Goal: Task Accomplishment & Management: Manage account settings

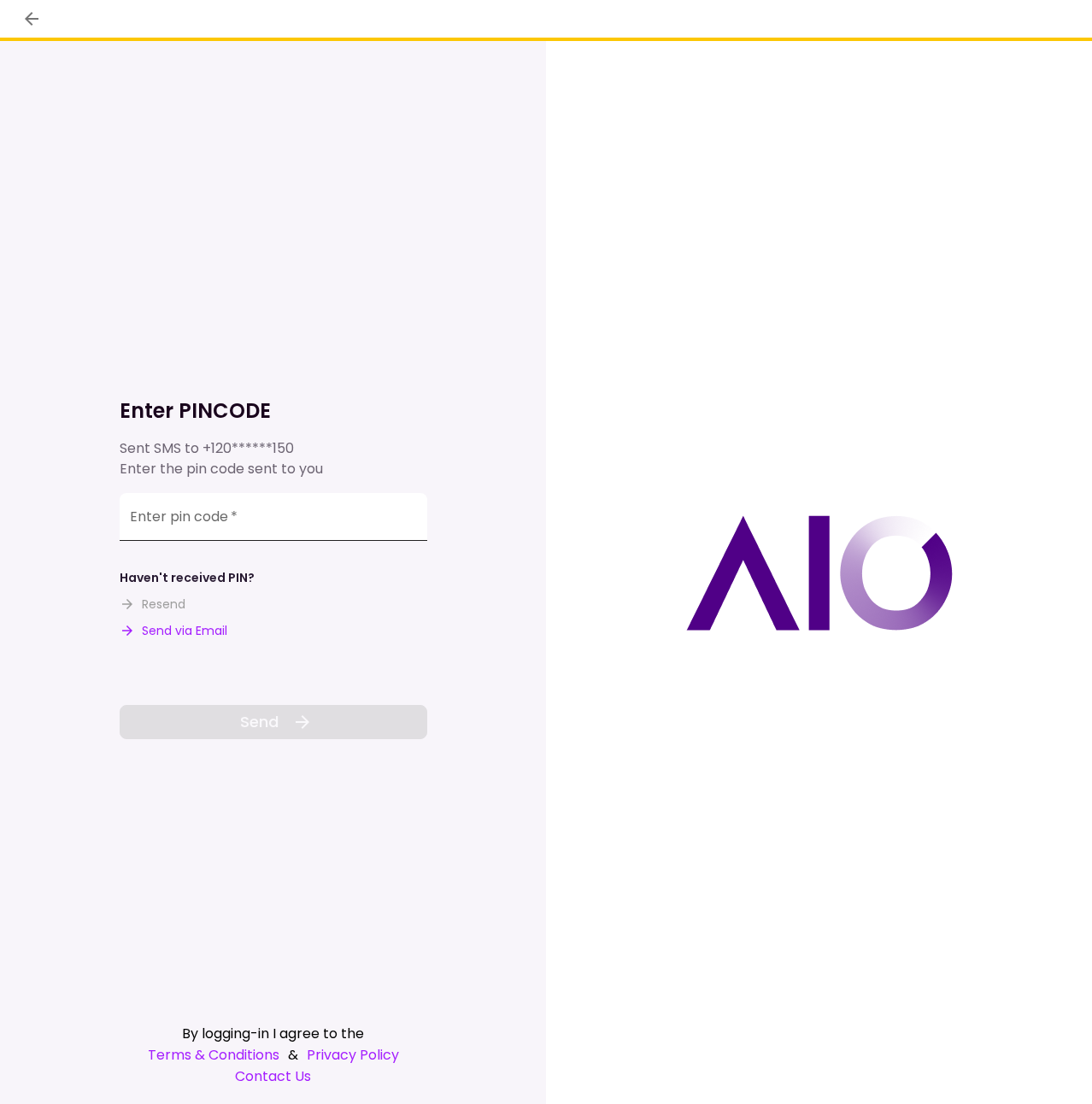
click at [314, 524] on input "Enter pin code   *" at bounding box center [274, 516] width 307 height 47
paste input "******"
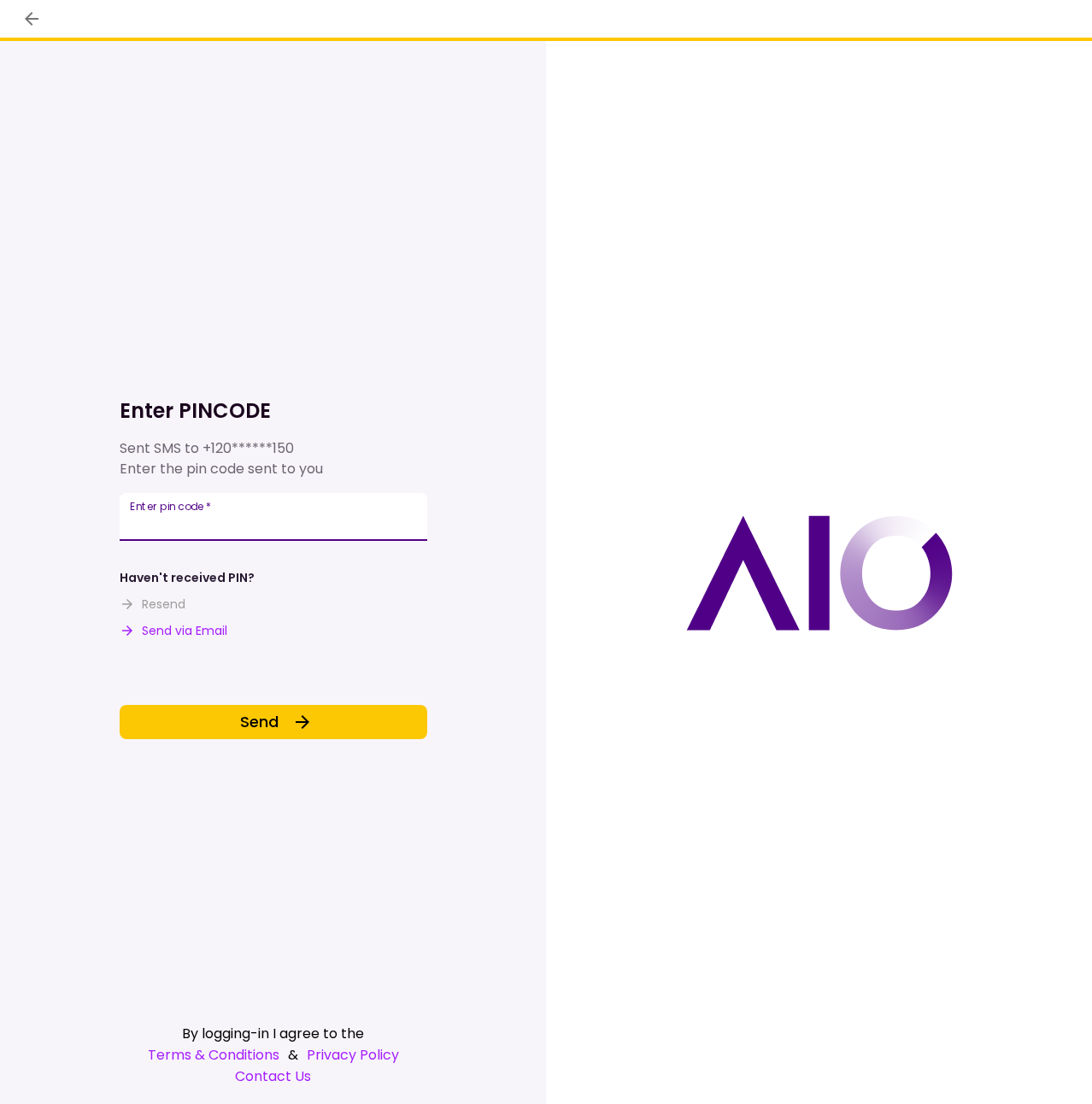
type input "******"
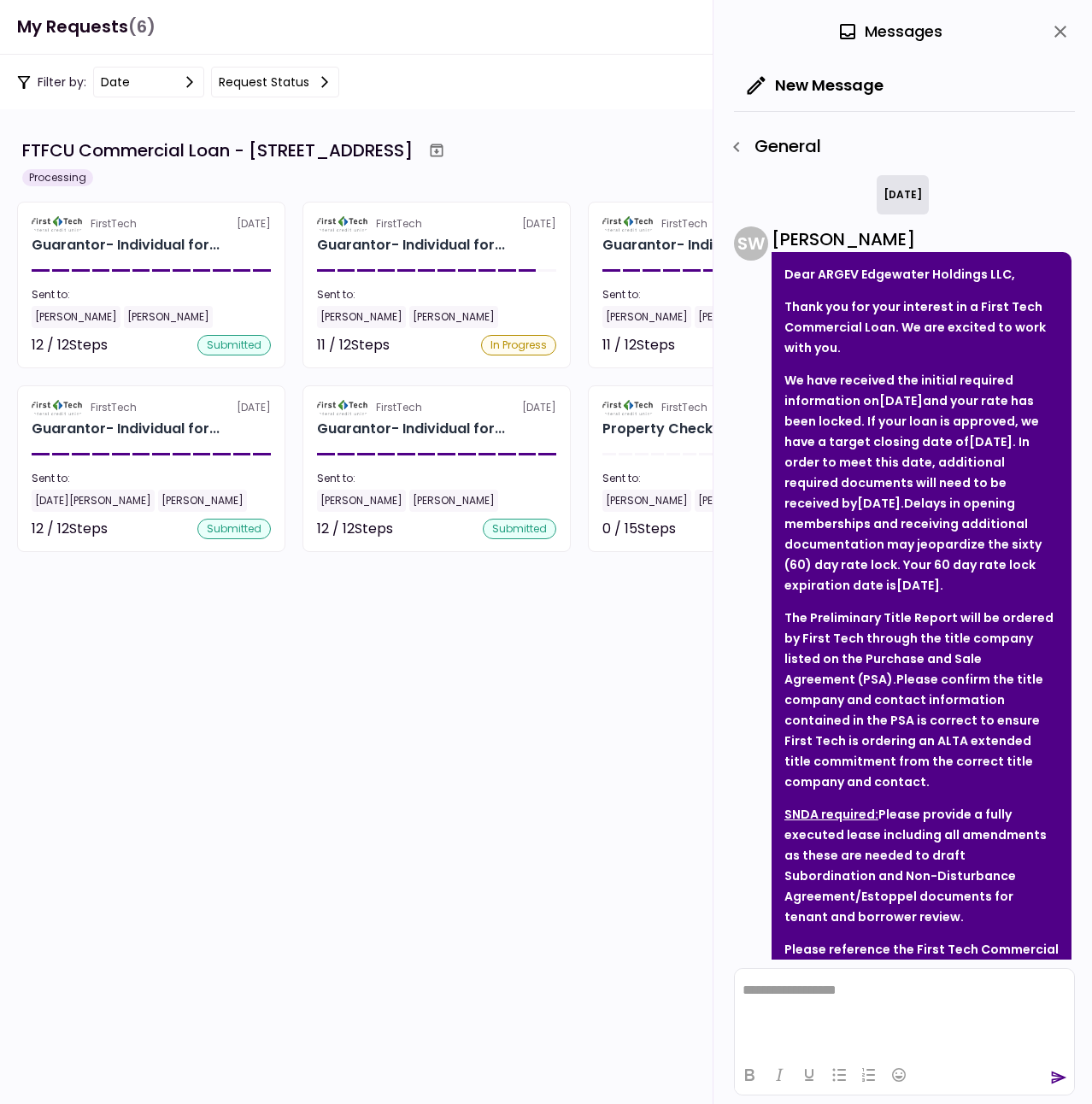
scroll to position [828, 0]
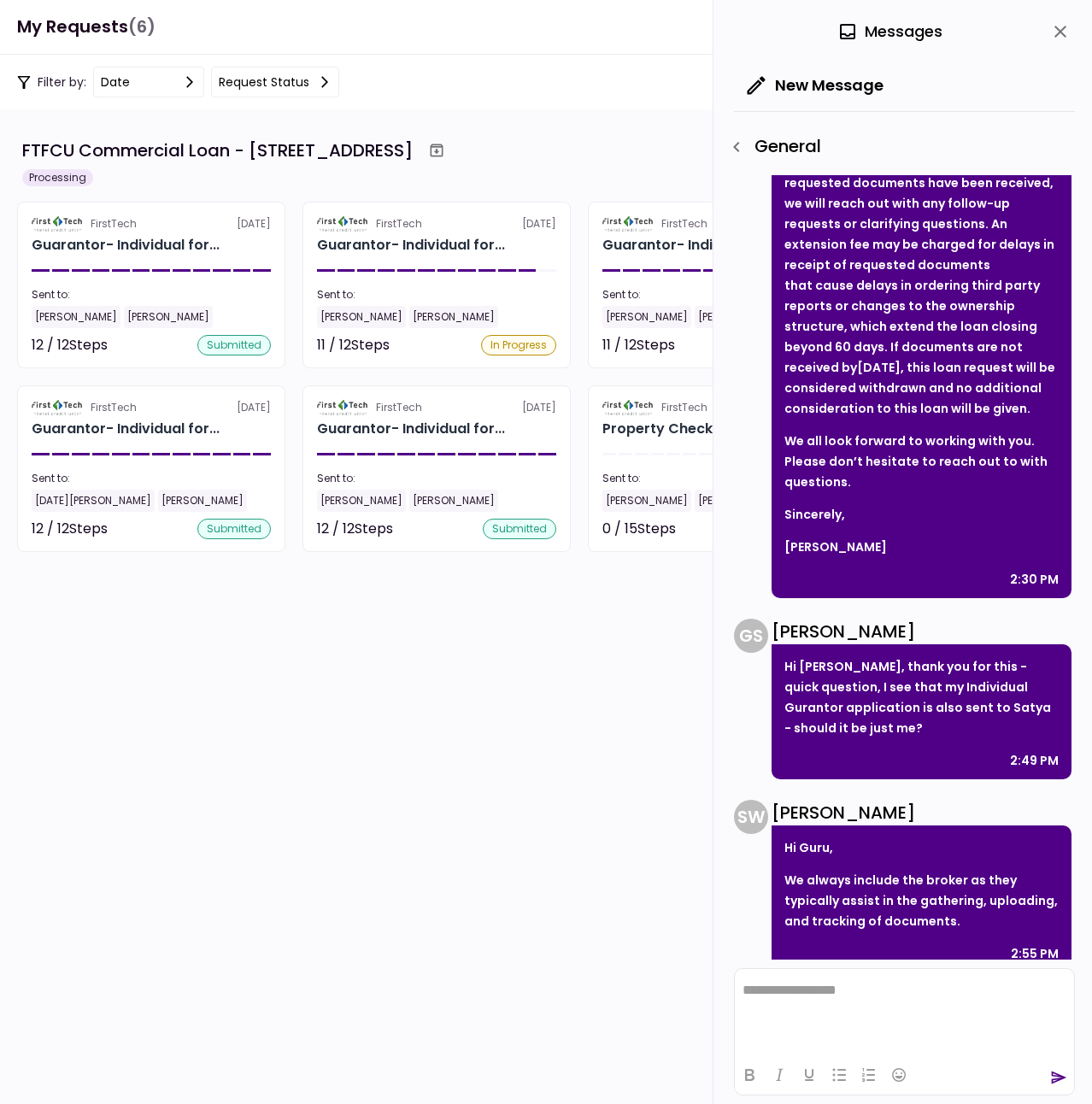
click at [439, 607] on section "FTFCU Commercial Loan - [STREET_ADDRESS] Processing FirstTech [DATE] Guarantor-…" at bounding box center [546, 607] width 1092 height 994
click at [1067, 37] on icon "close" at bounding box center [1061, 32] width 21 height 21
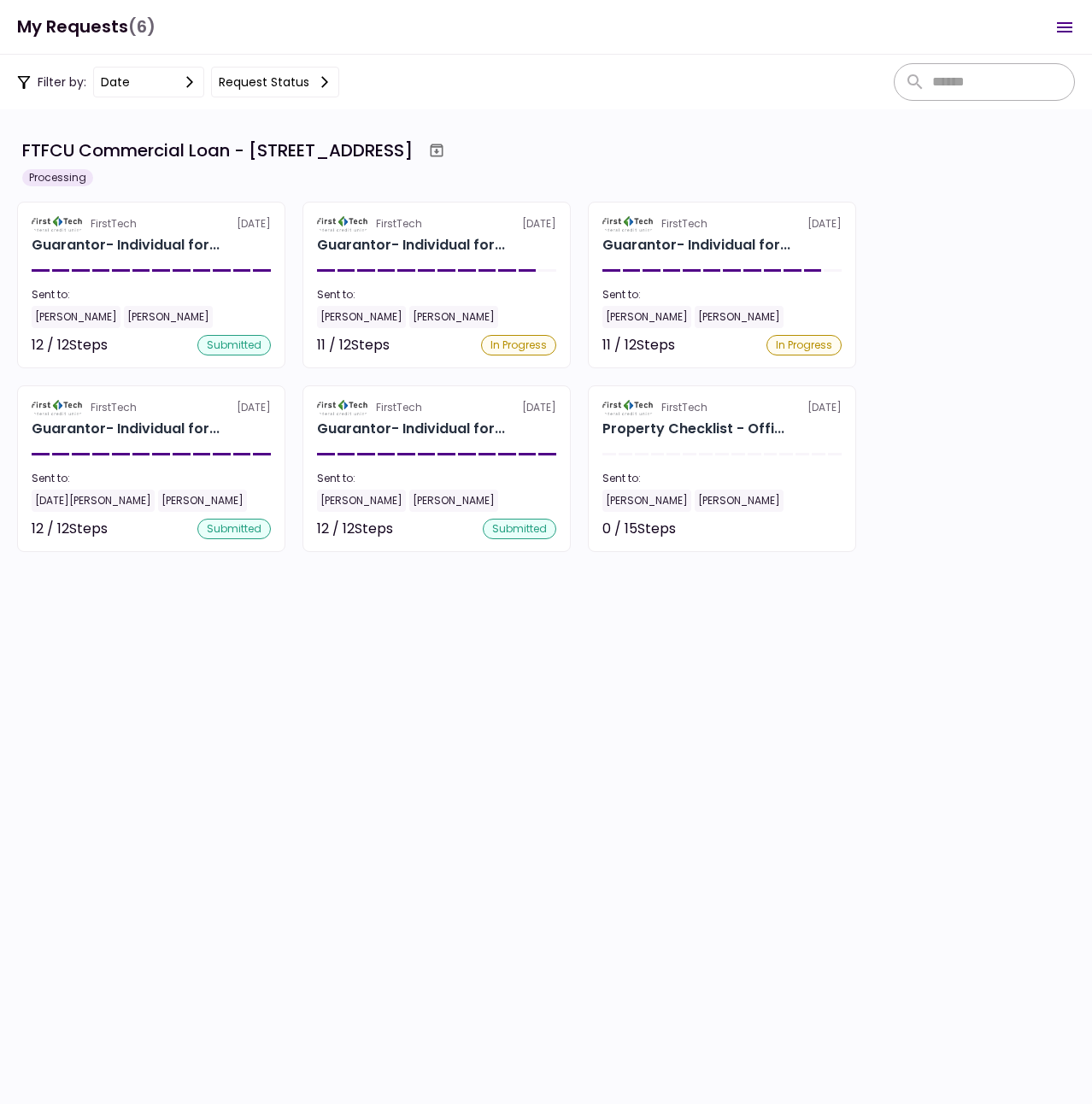
click at [323, 741] on section "FTFCU Commercial Loan - [STREET_ADDRESS] Processing FirstTech [DATE] Guarantor-…" at bounding box center [546, 607] width 1092 height 994
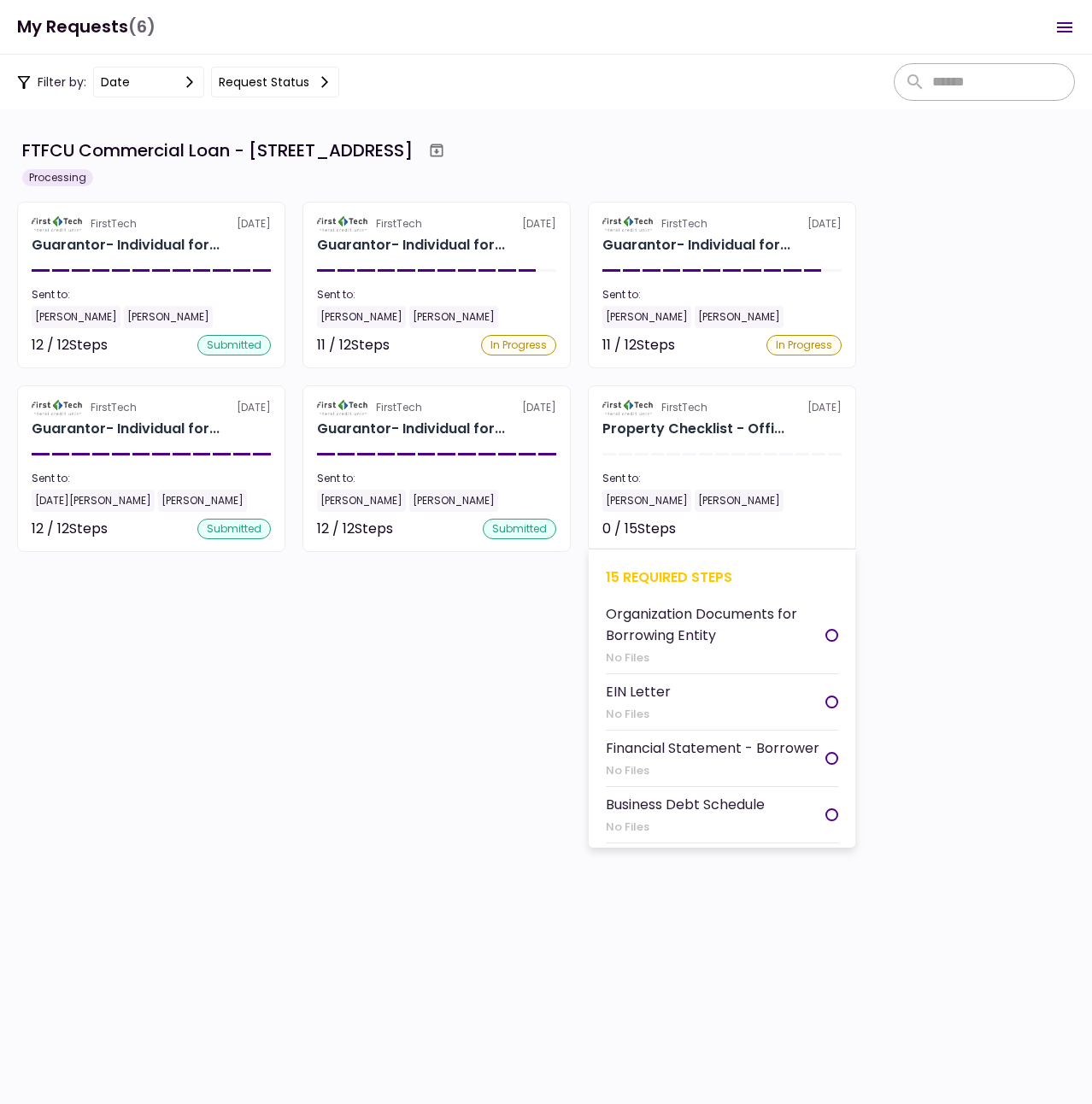
click at [762, 415] on section "FirstTech [DATE] Property Checklist - Offi... Sent to: [PERSON_NAME] [PERSON_NA…" at bounding box center [722, 469] width 268 height 167
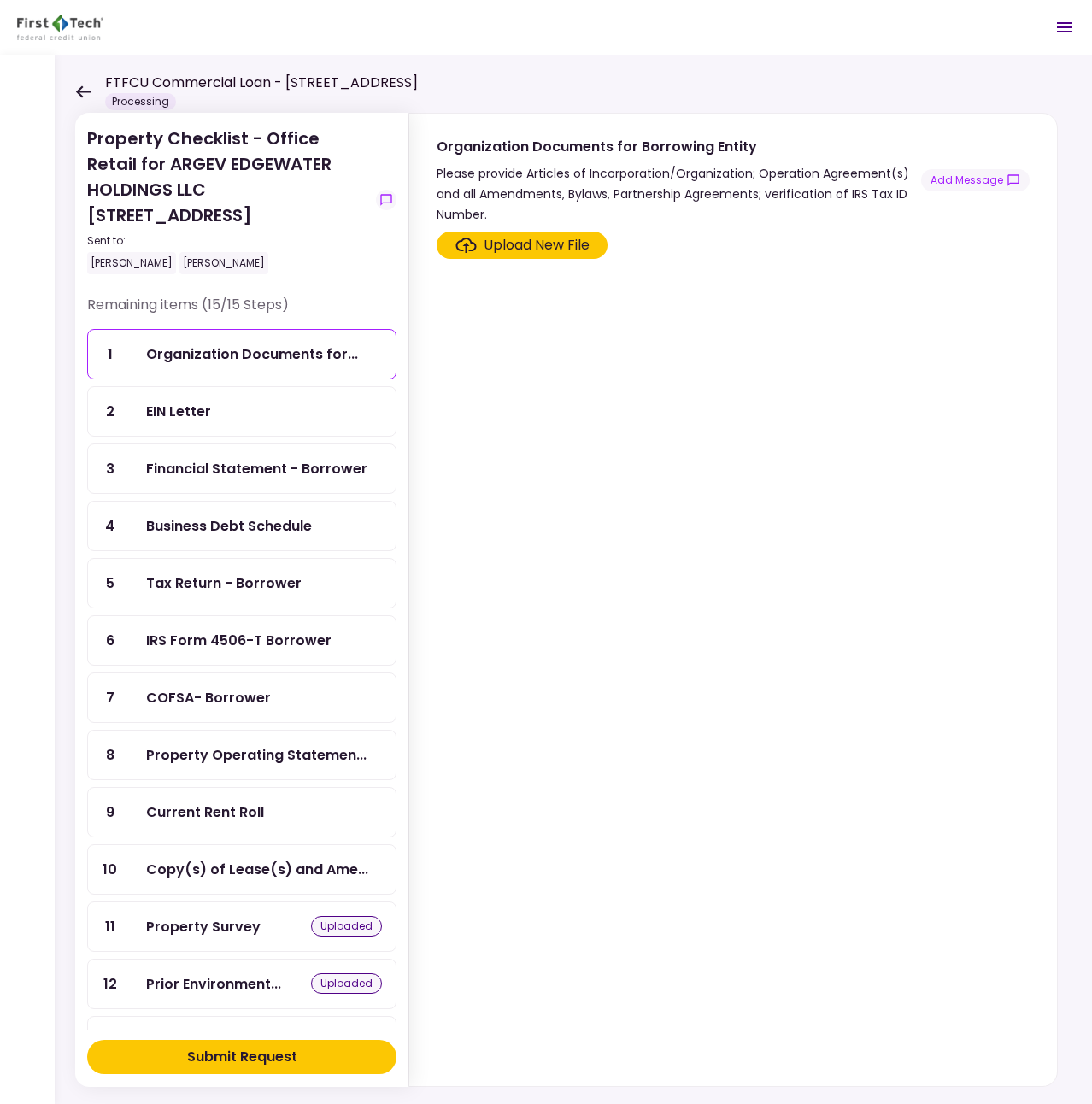
click at [275, 412] on div "EIN Letter" at bounding box center [263, 411] width 236 height 22
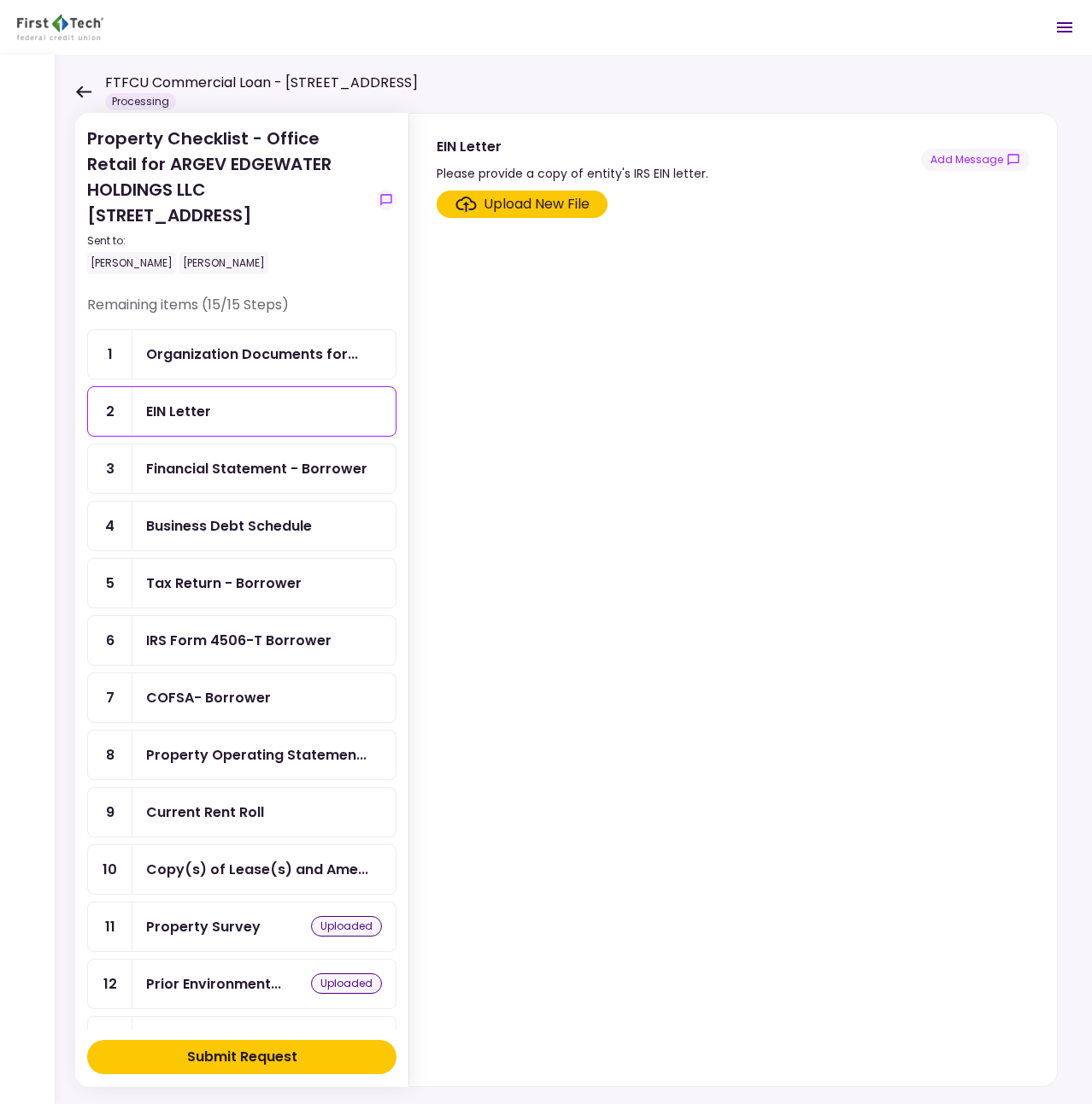
click at [264, 364] on div "Organization Documents for..." at bounding box center [252, 354] width 212 height 22
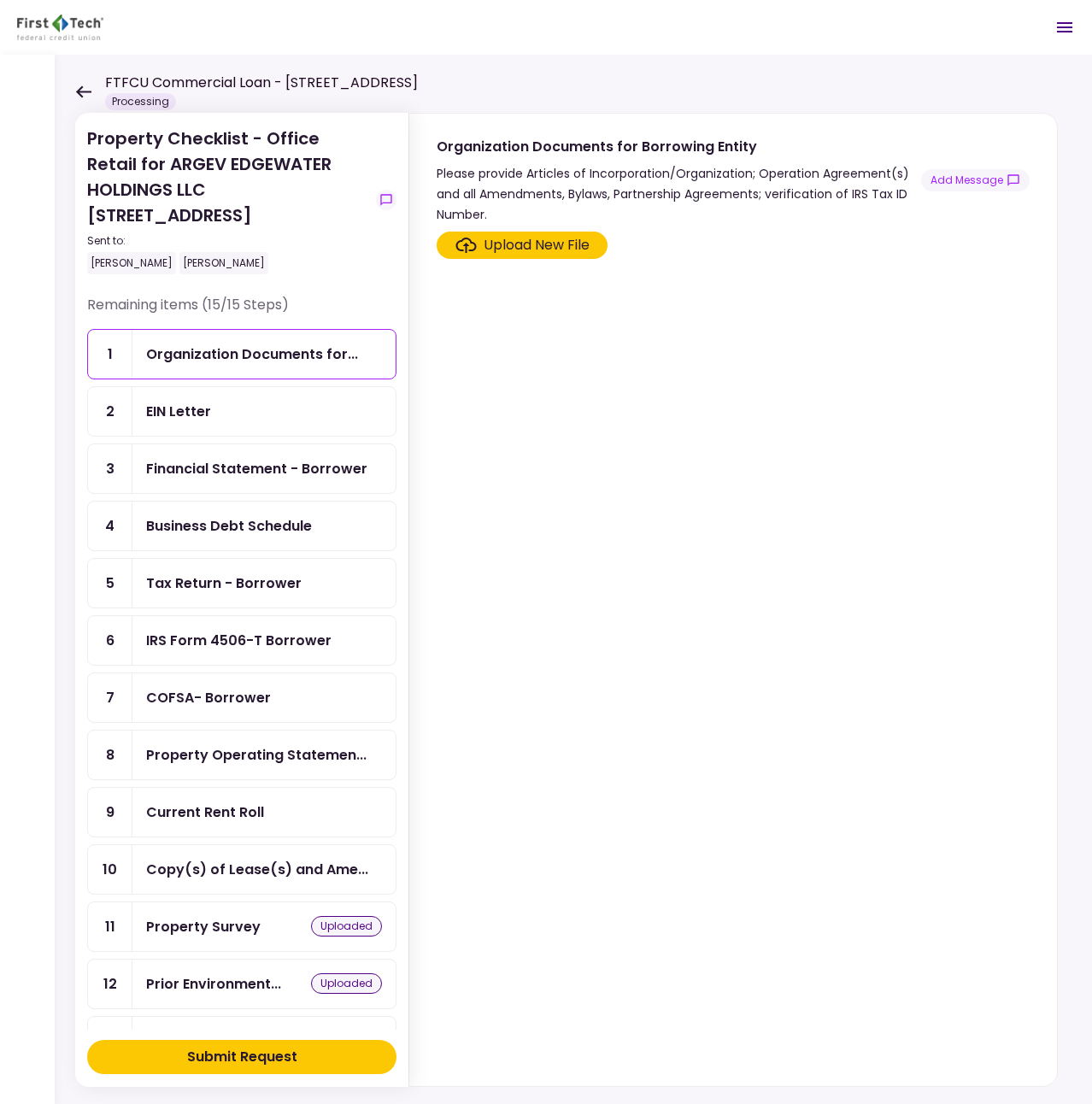
click at [260, 407] on div "EIN Letter" at bounding box center [263, 411] width 236 height 22
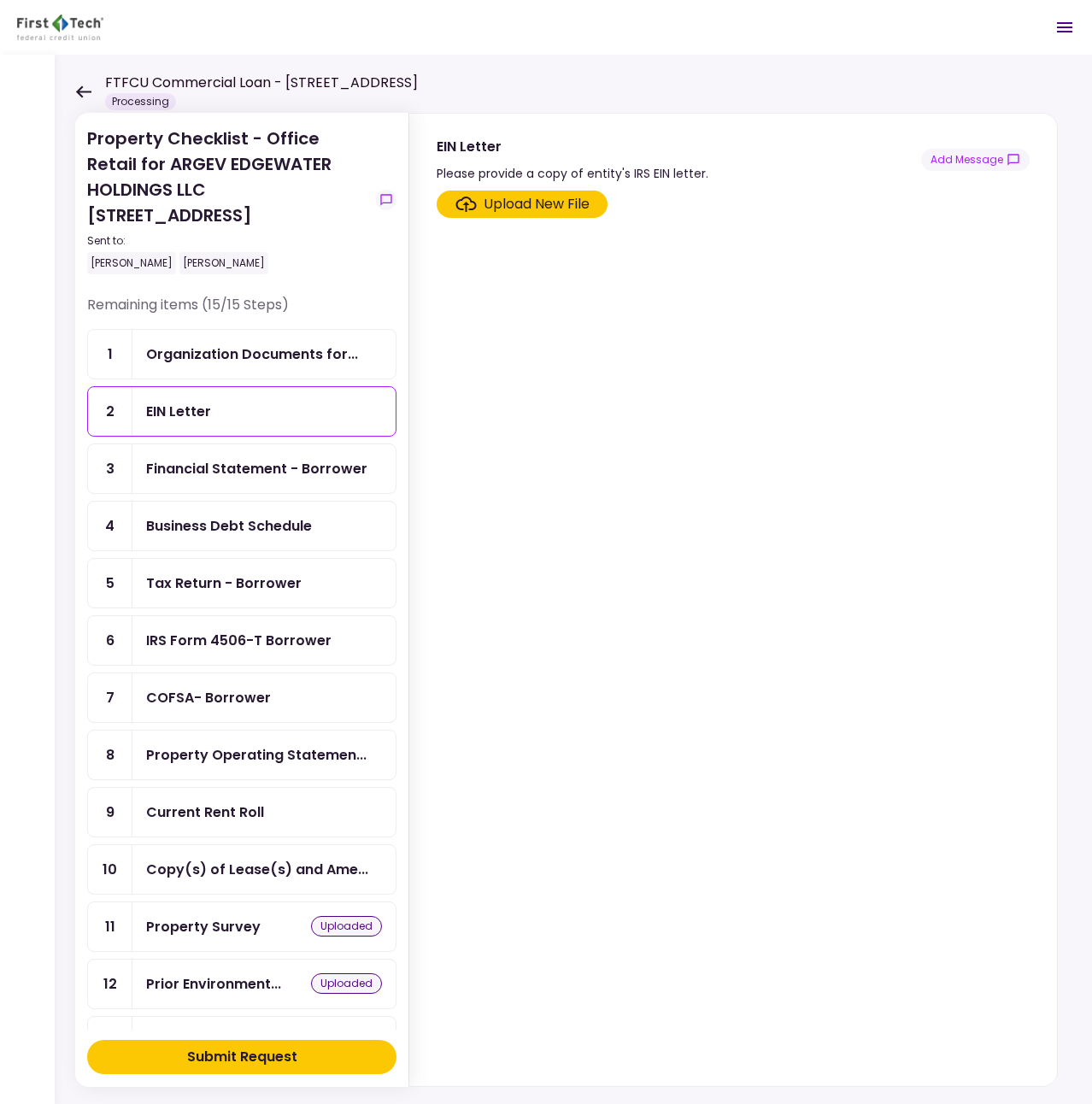
click at [255, 367] on div "Organization Documents for..." at bounding box center [263, 354] width 263 height 48
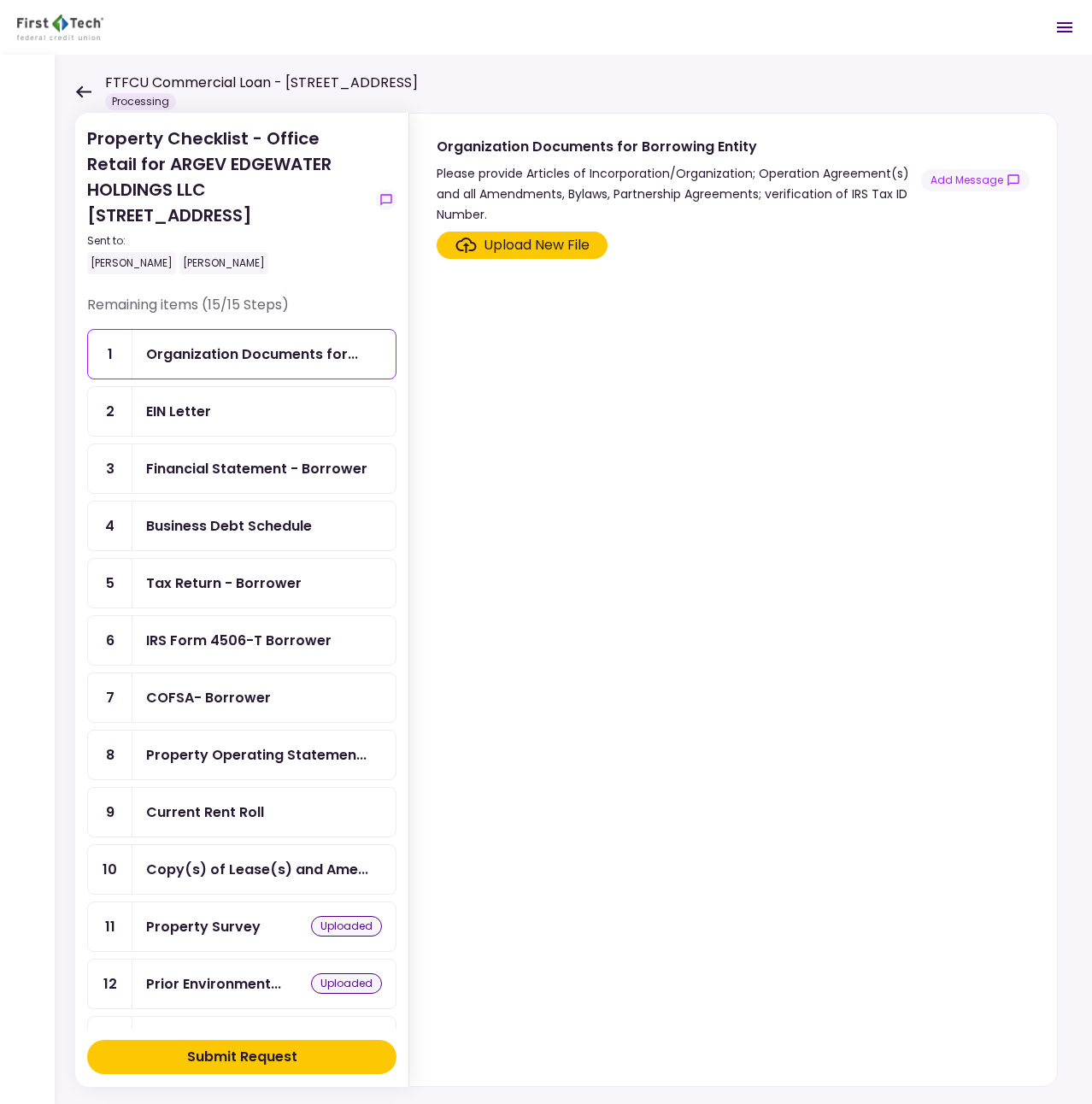
click at [227, 579] on div "Tax Return - Borrower" at bounding box center [224, 583] width 155 height 22
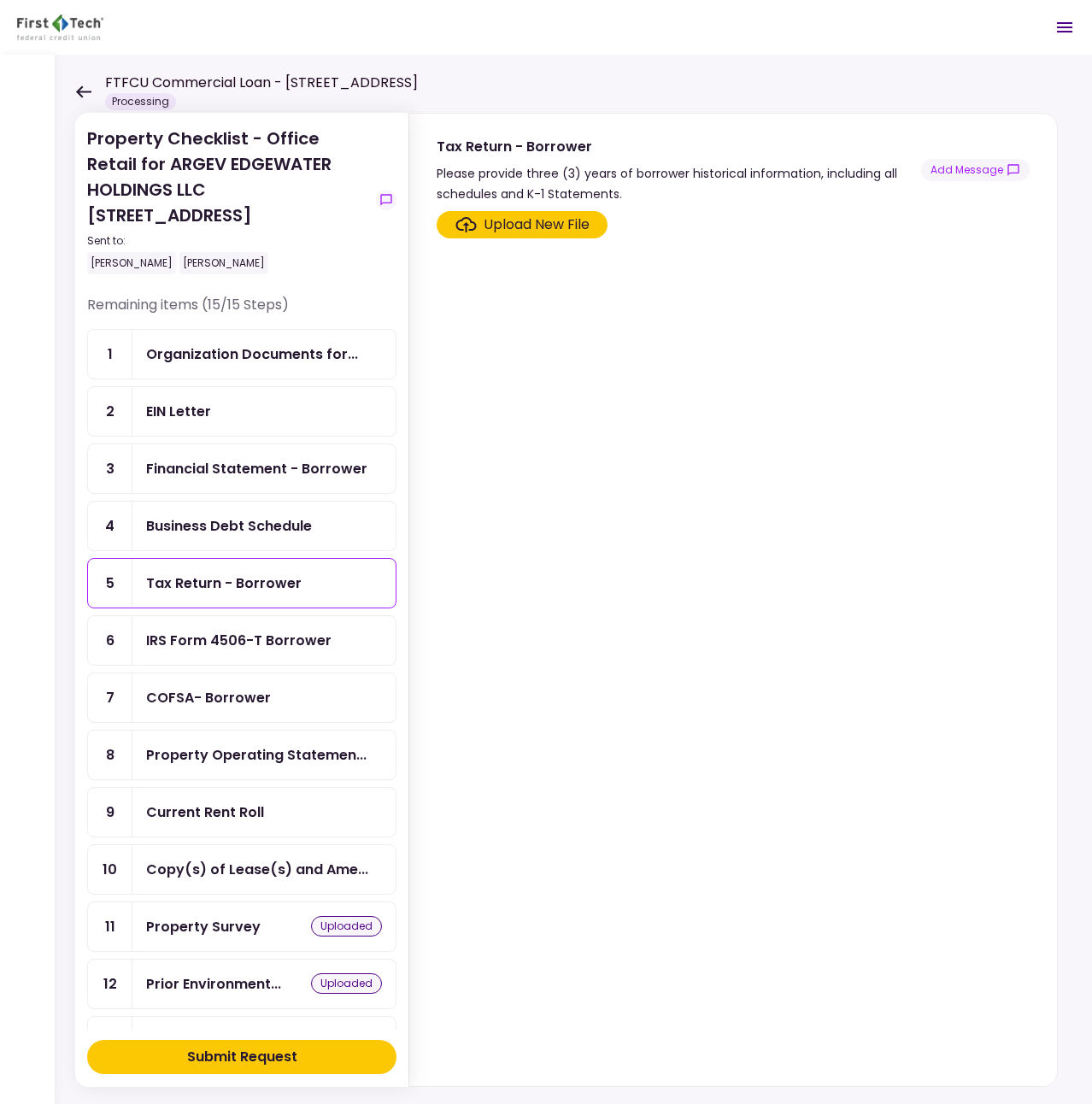
click at [220, 461] on div "Financial Statement - Borrower" at bounding box center [256, 469] width 221 height 22
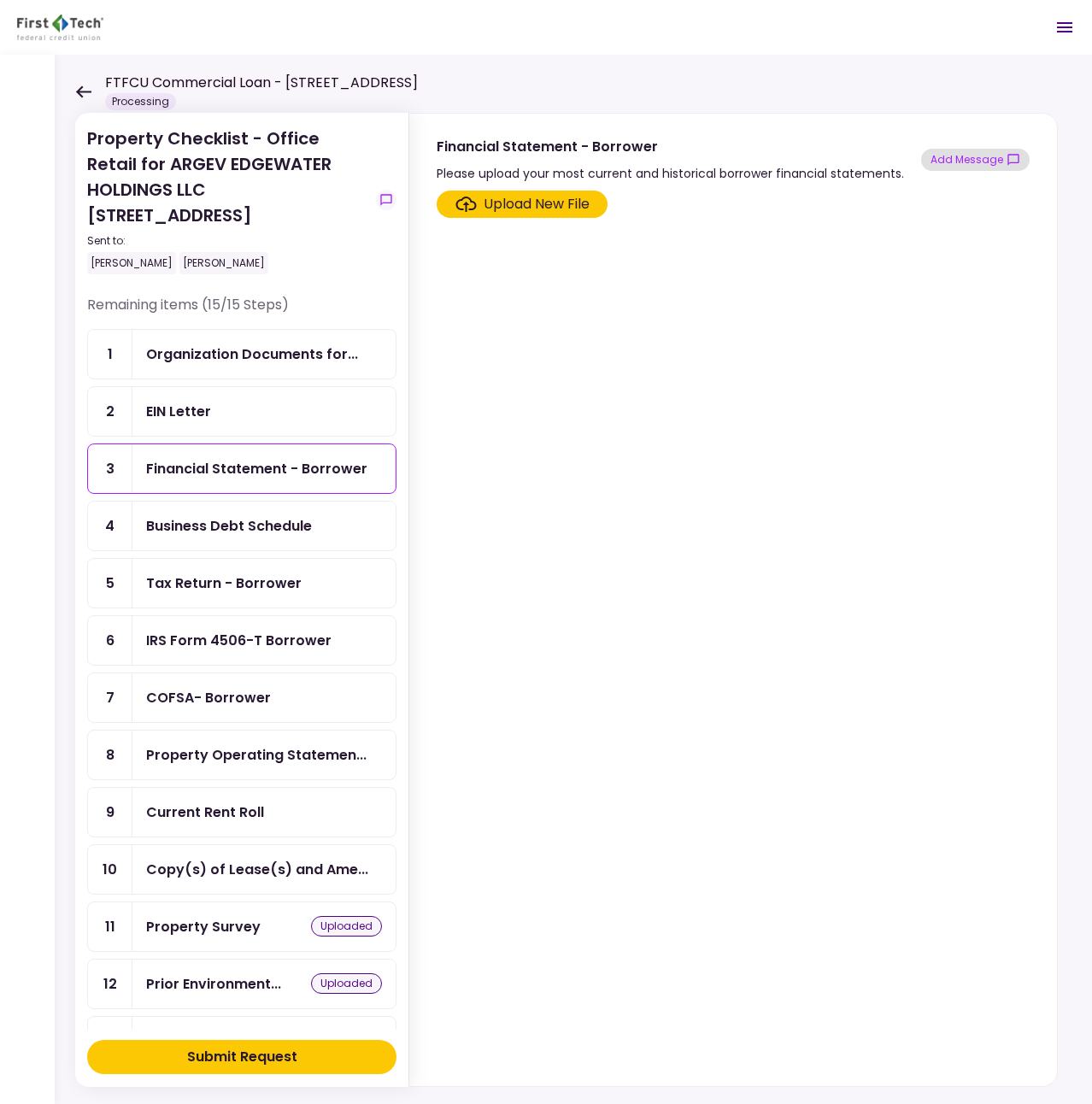
click at [1010, 155] on icon "show-messages" at bounding box center [1013, 160] width 14 height 14
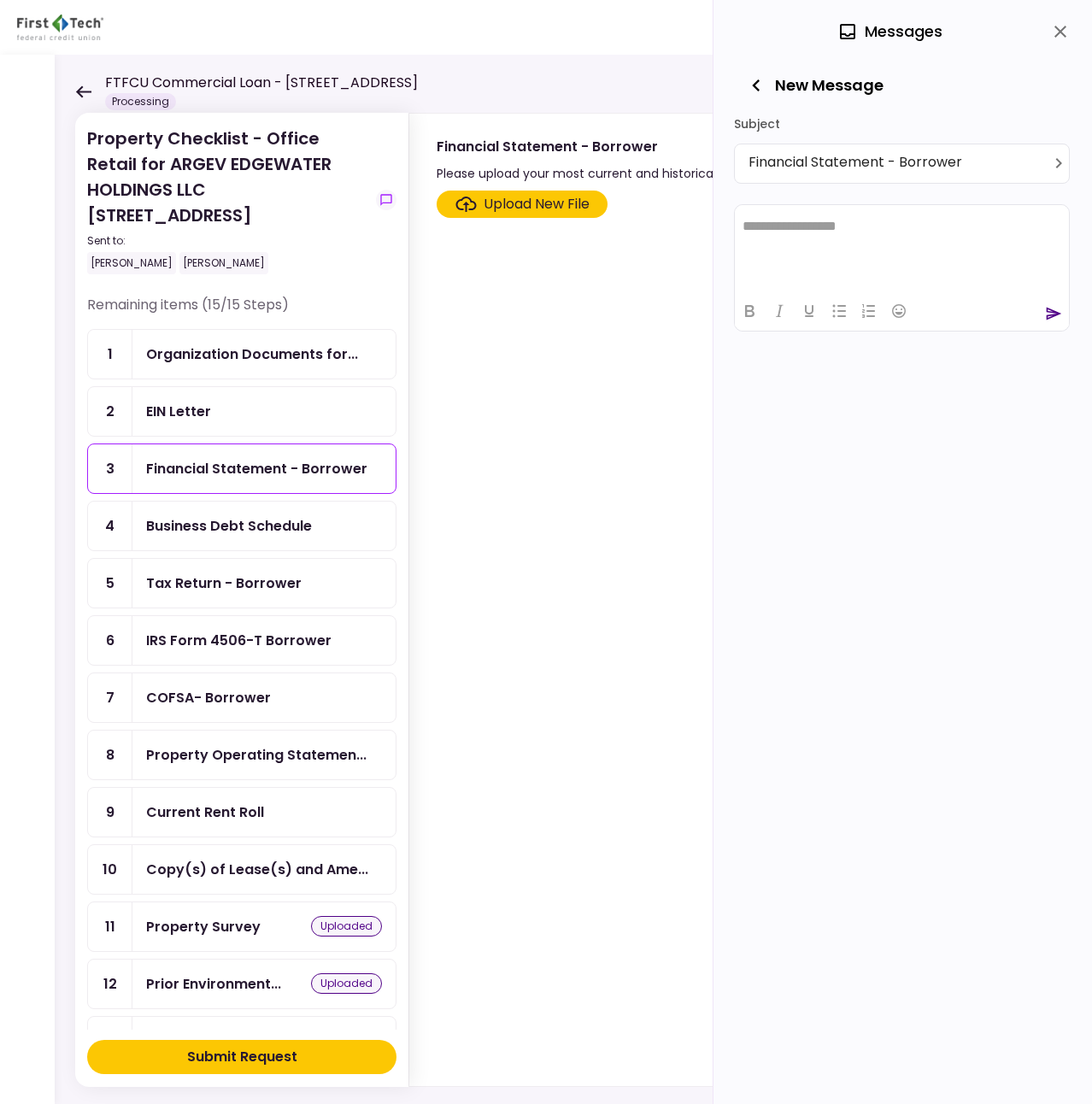
click at [859, 247] on html "**********" at bounding box center [901, 226] width 334 height 43
click at [289, 643] on div "IRS Form 4506-T Borrower" at bounding box center [238, 640] width 186 height 22
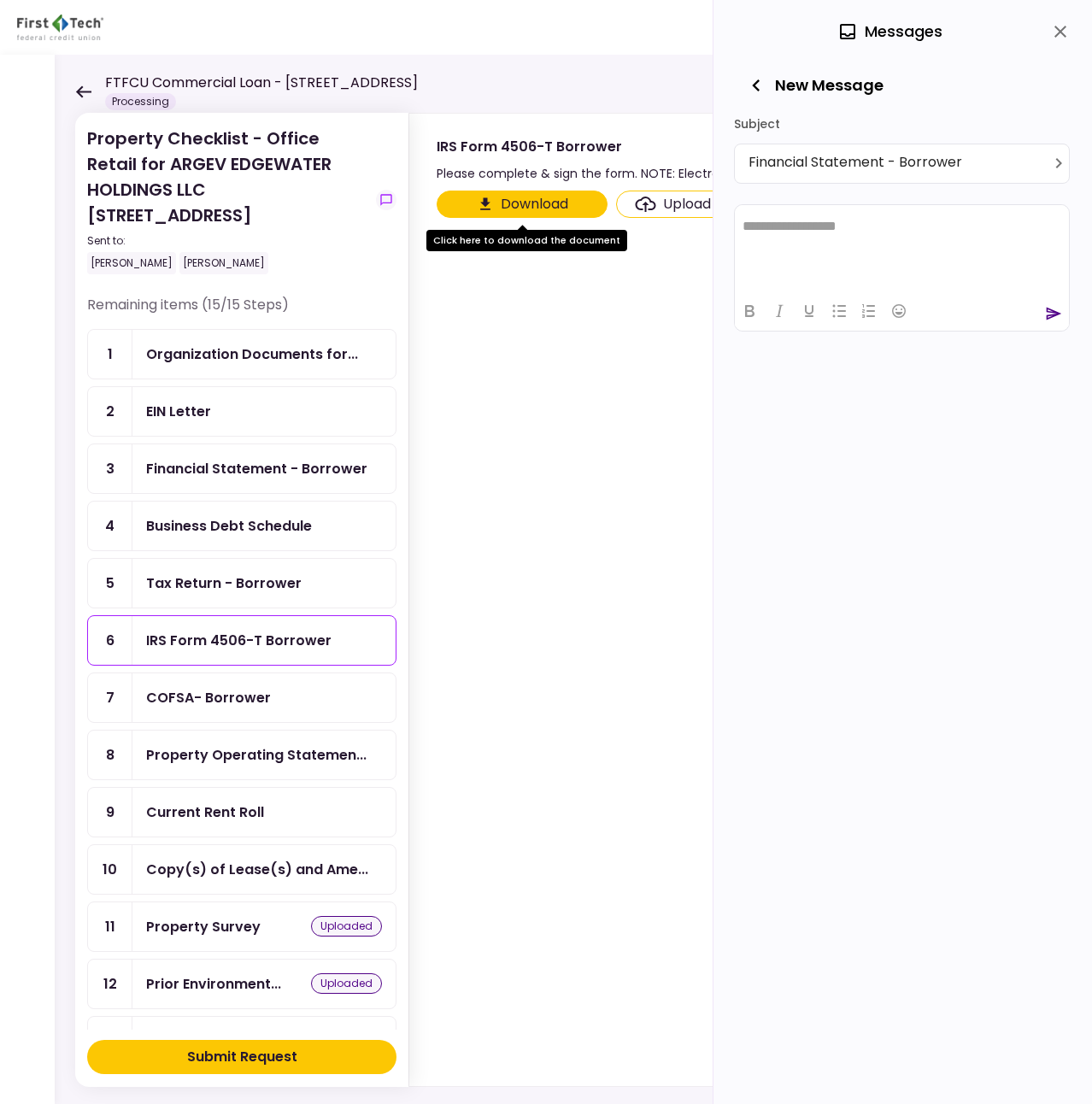
click at [291, 648] on div "IRS Form 4506-T Borrower" at bounding box center [238, 640] width 186 height 22
drag, startPoint x: 502, startPoint y: 150, endPoint x: 550, endPoint y: 152, distance: 48.0
click at [550, 152] on div "IRS Form 4506-T Borrower" at bounding box center [676, 146] width 478 height 22
copy div "4506-T"
click at [1068, 39] on icon "close" at bounding box center [1061, 32] width 21 height 21
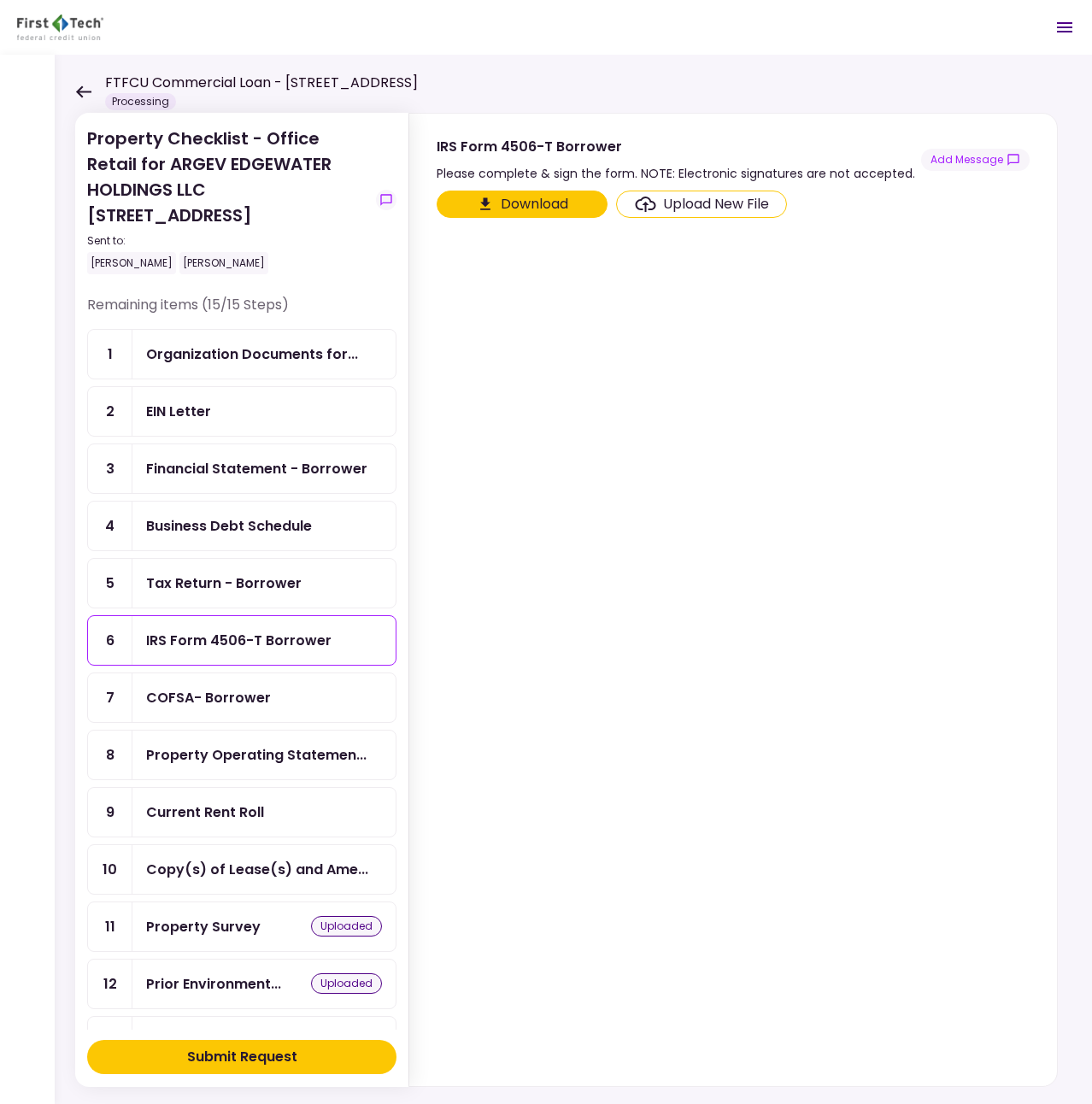
click at [701, 310] on section "Download Upload New File" at bounding box center [733, 635] width 593 height 889
click at [551, 211] on button "Download" at bounding box center [522, 205] width 171 height 28
click at [628, 394] on section "Download Upload New File" at bounding box center [733, 635] width 593 height 889
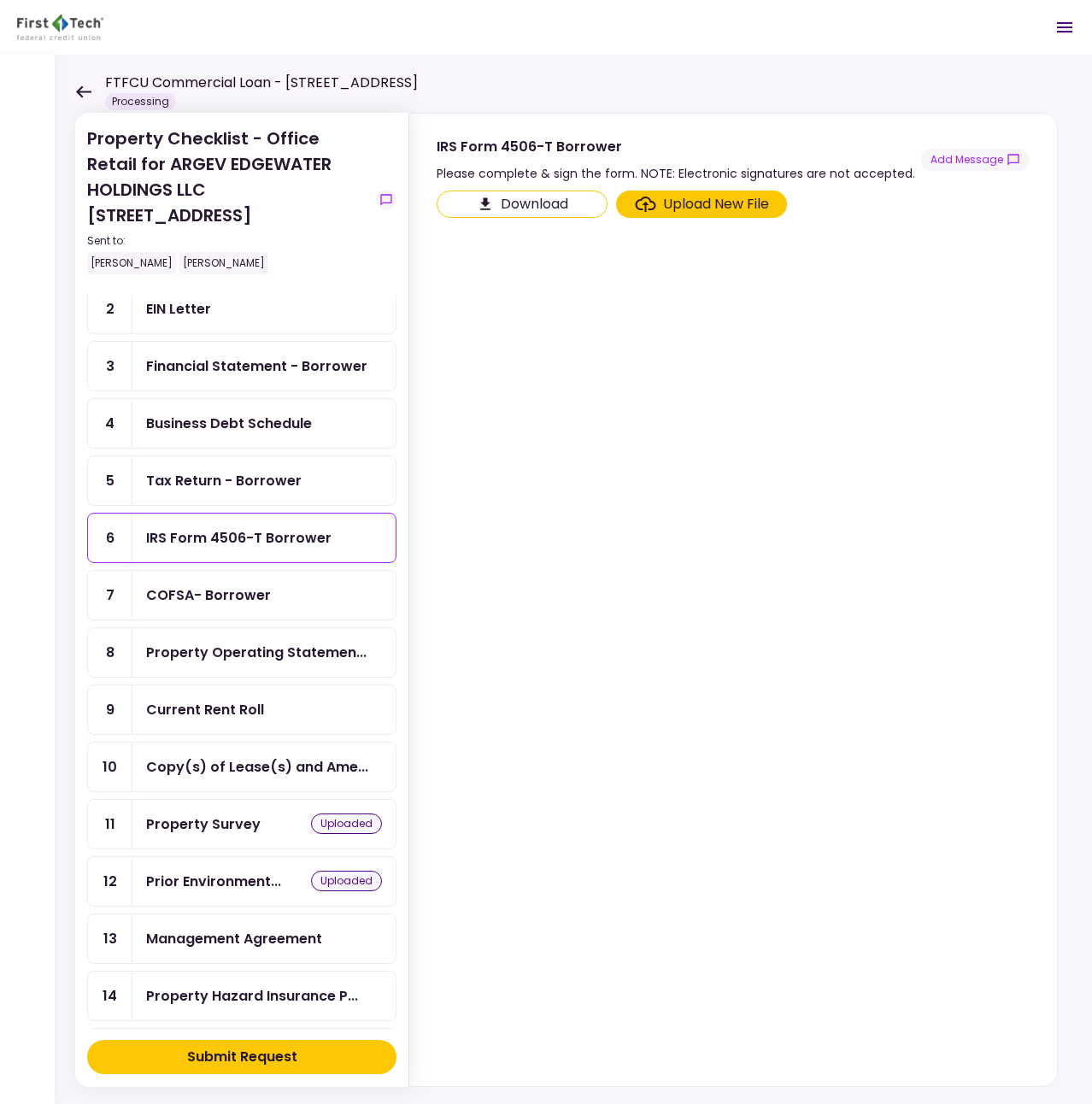
scroll to position [167, 0]
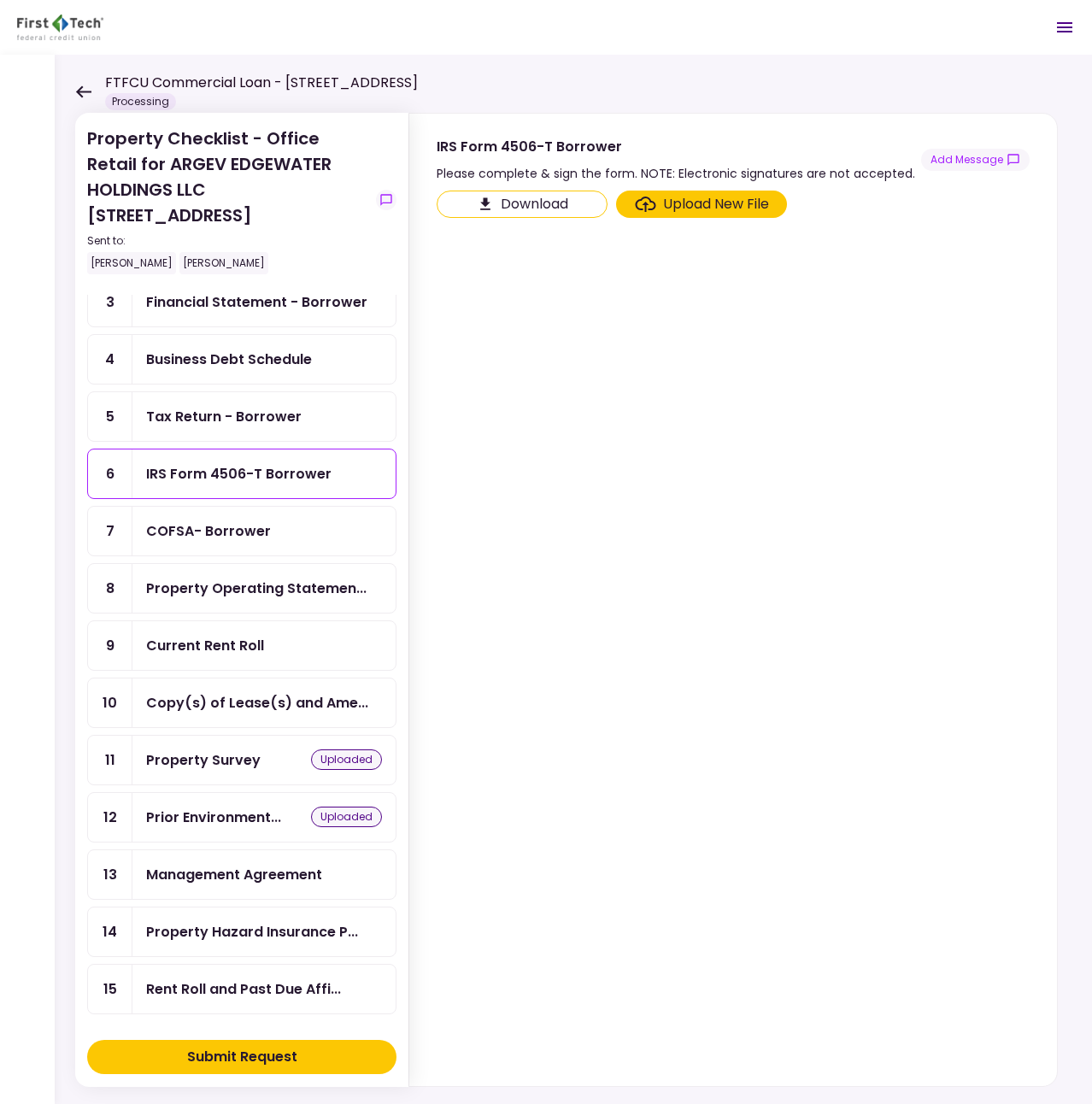
click at [215, 602] on div "Property Operating Statemen..." at bounding box center [263, 588] width 263 height 48
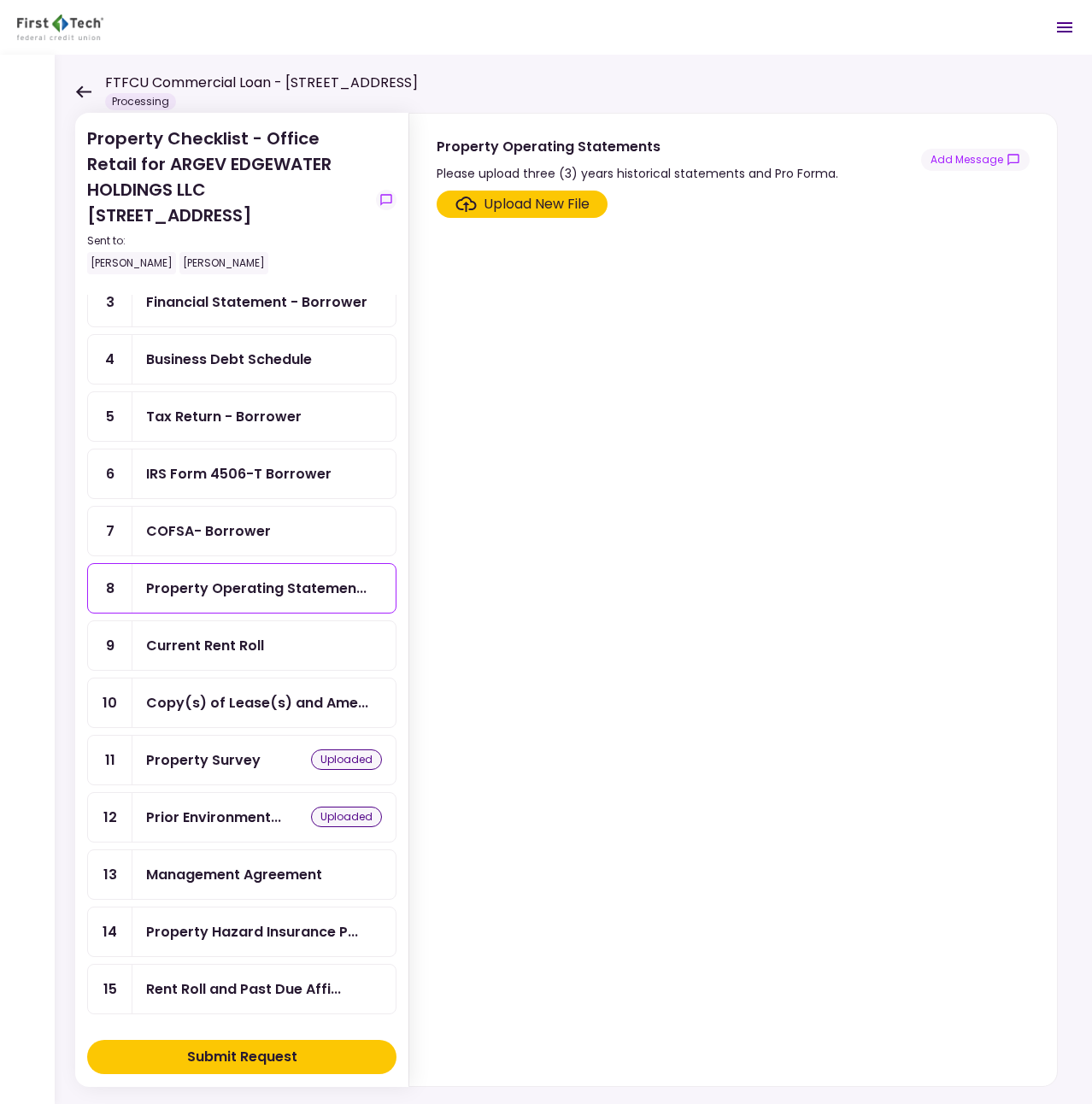
click at [216, 546] on div "COFSA- Borrower" at bounding box center [263, 531] width 263 height 48
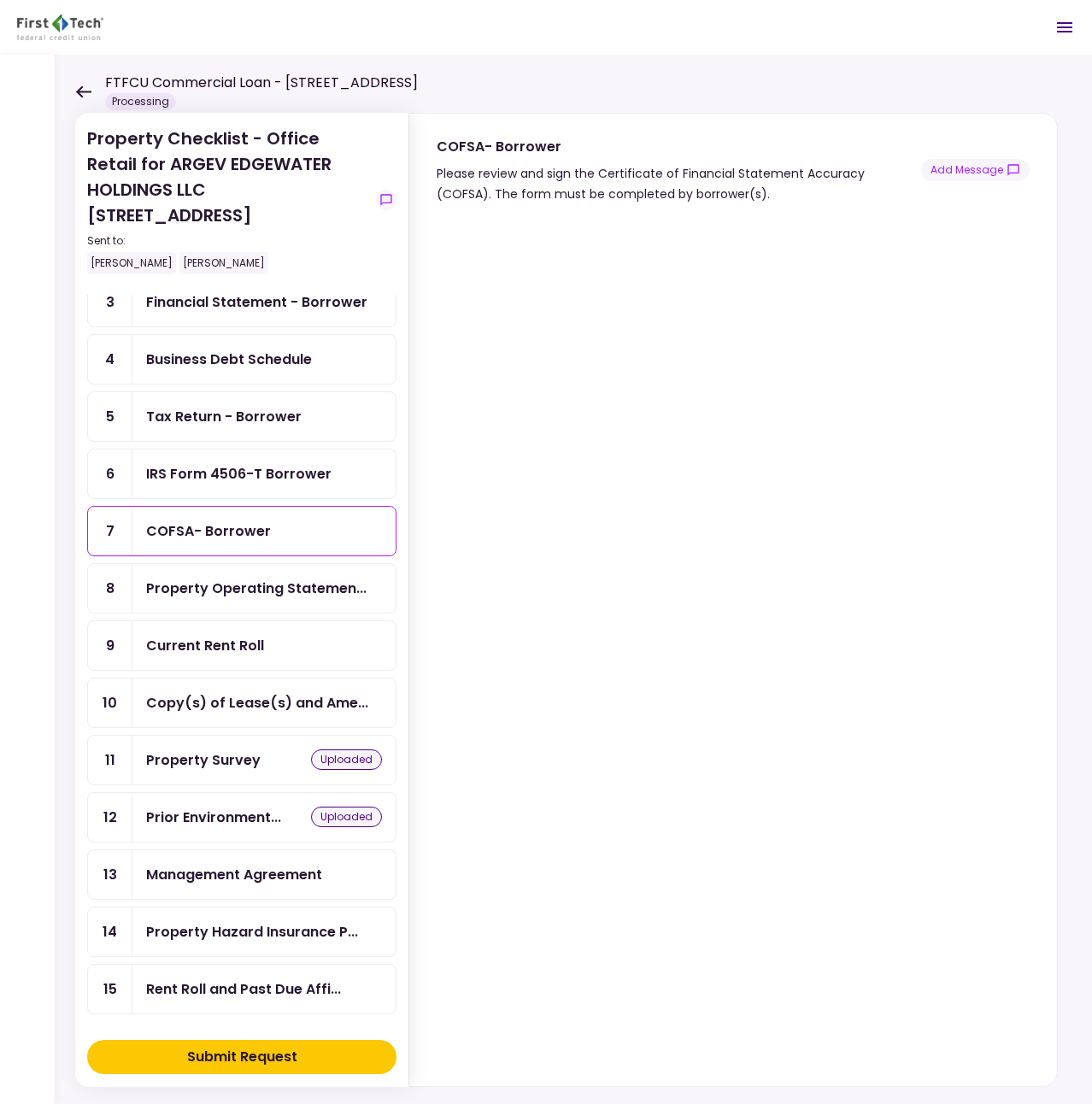
click at [221, 601] on div "Property Operating Statemen..." at bounding box center [263, 588] width 263 height 48
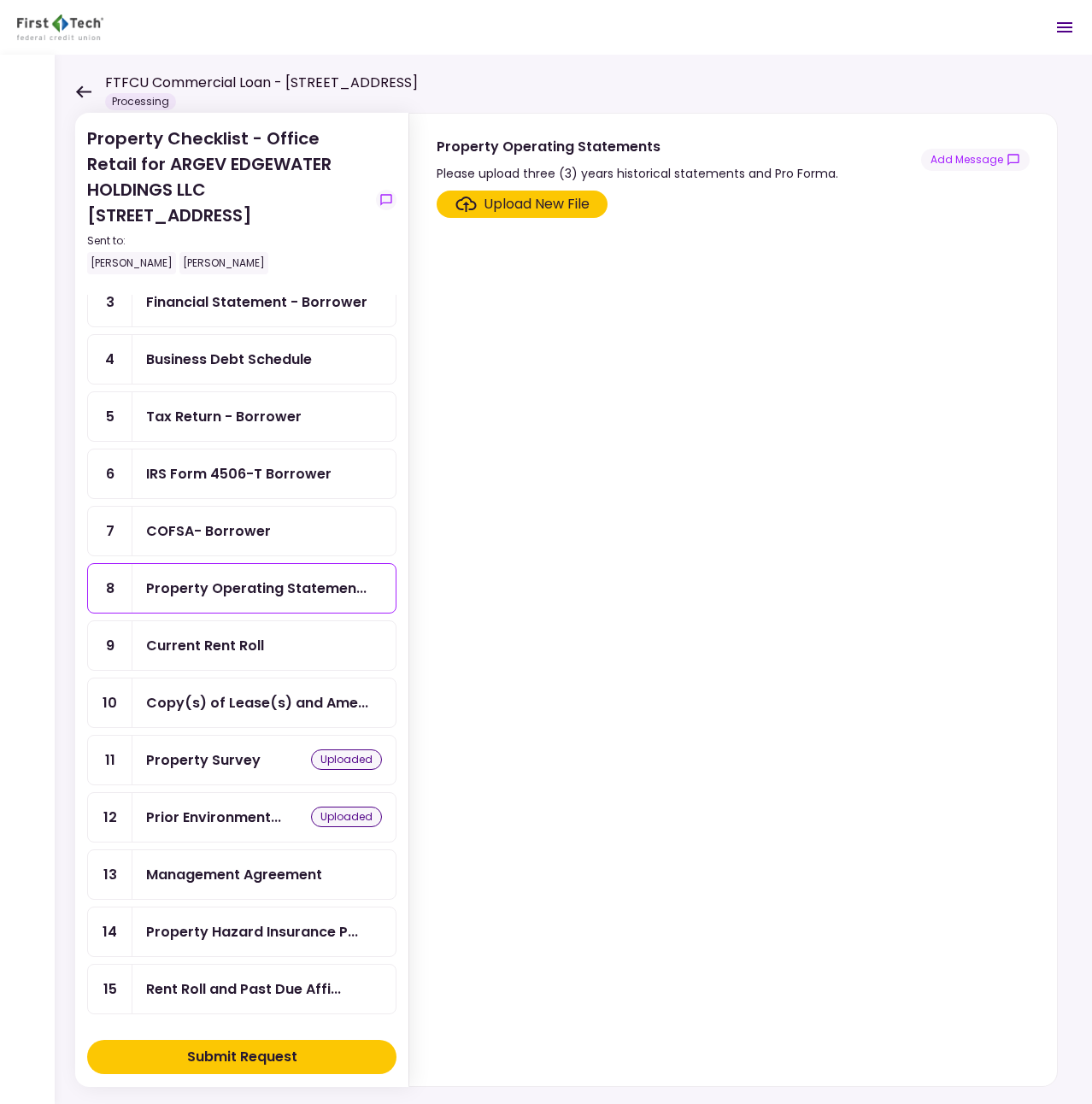
click at [230, 644] on div "Current Rent Roll" at bounding box center [205, 646] width 118 height 22
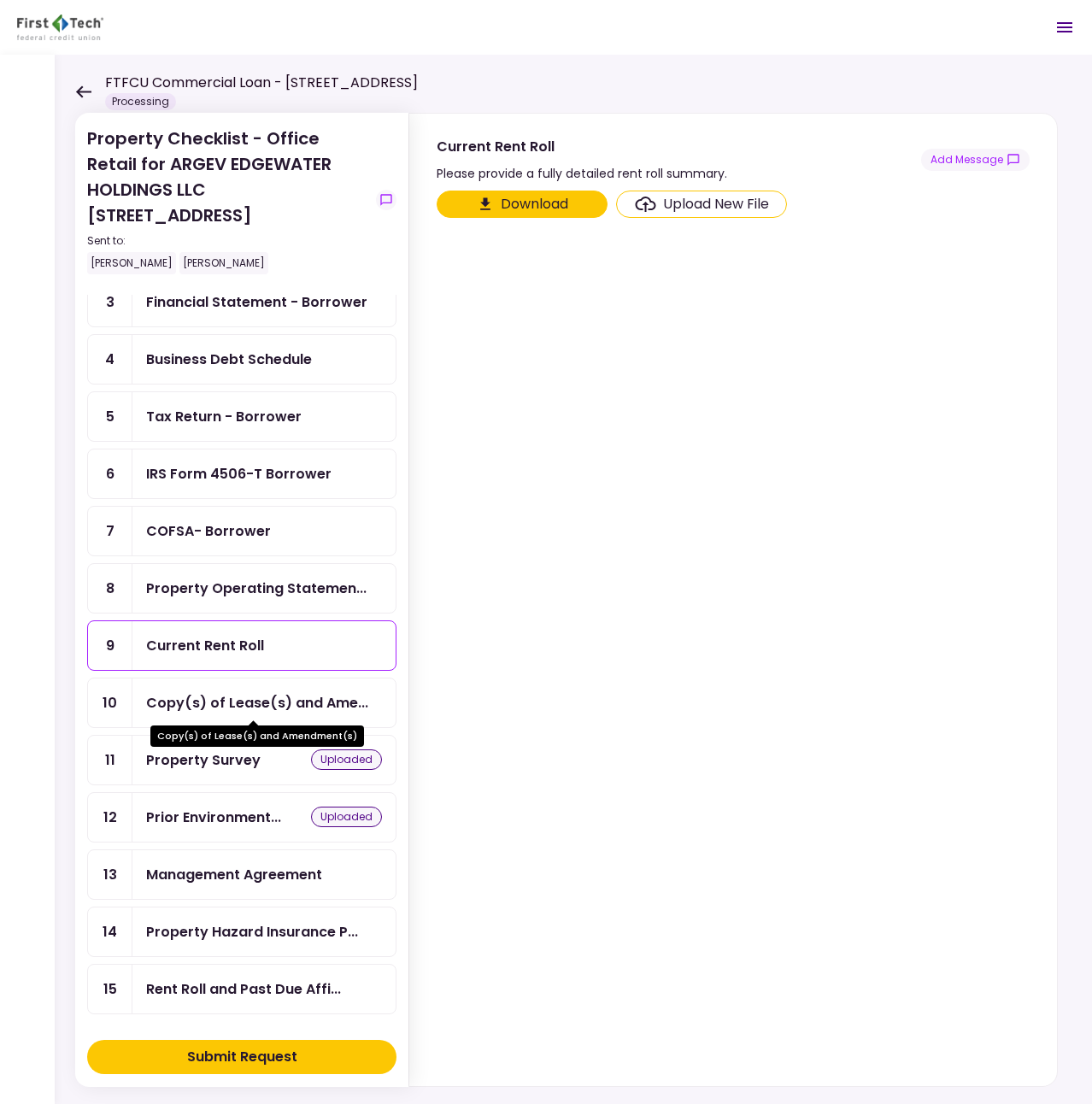
click at [212, 695] on div "Copy(s) of Lease(s) and Ame..." at bounding box center [256, 703] width 222 height 22
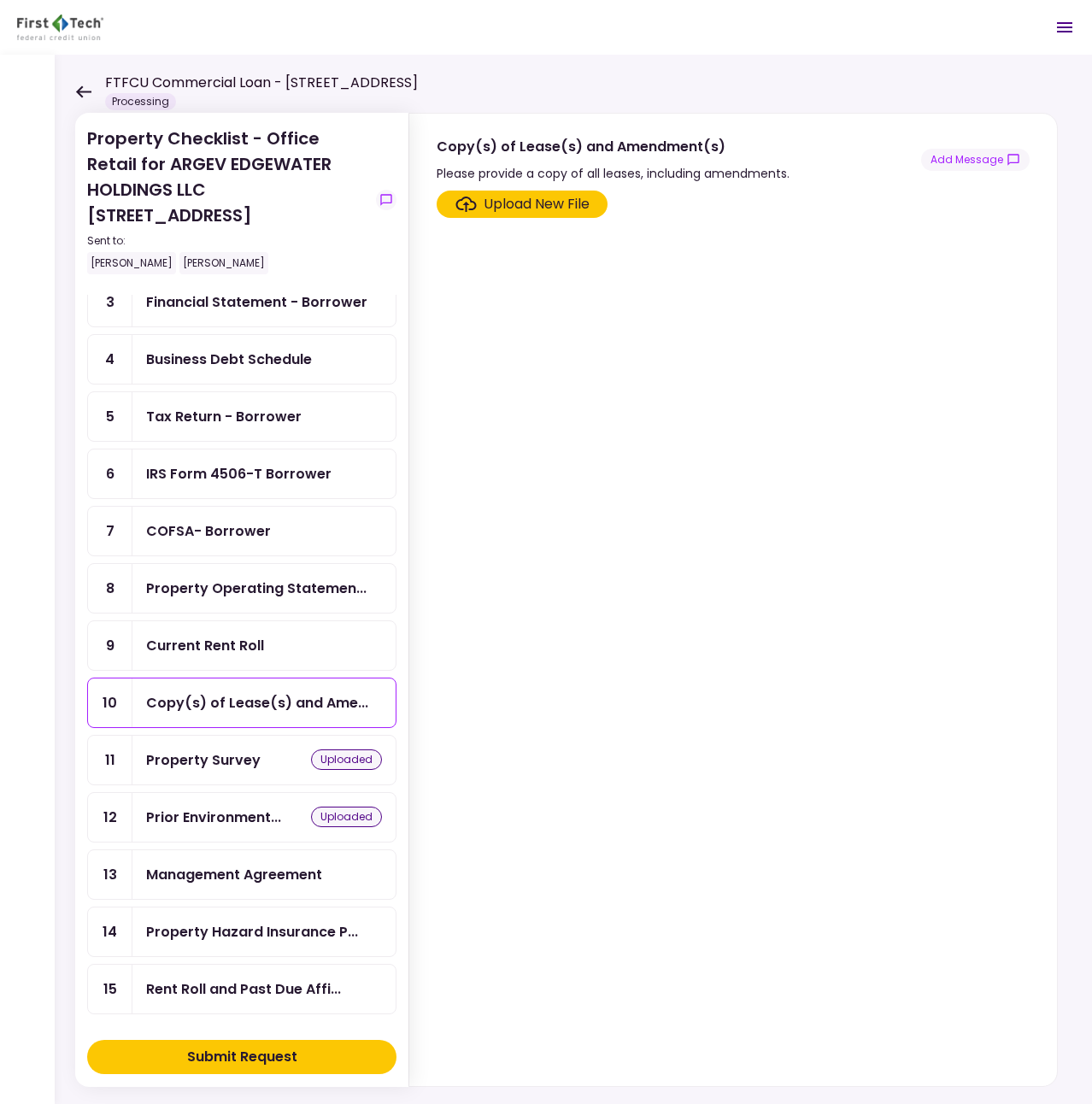
click at [211, 885] on div "Management Agreement" at bounding box center [234, 874] width 176 height 22
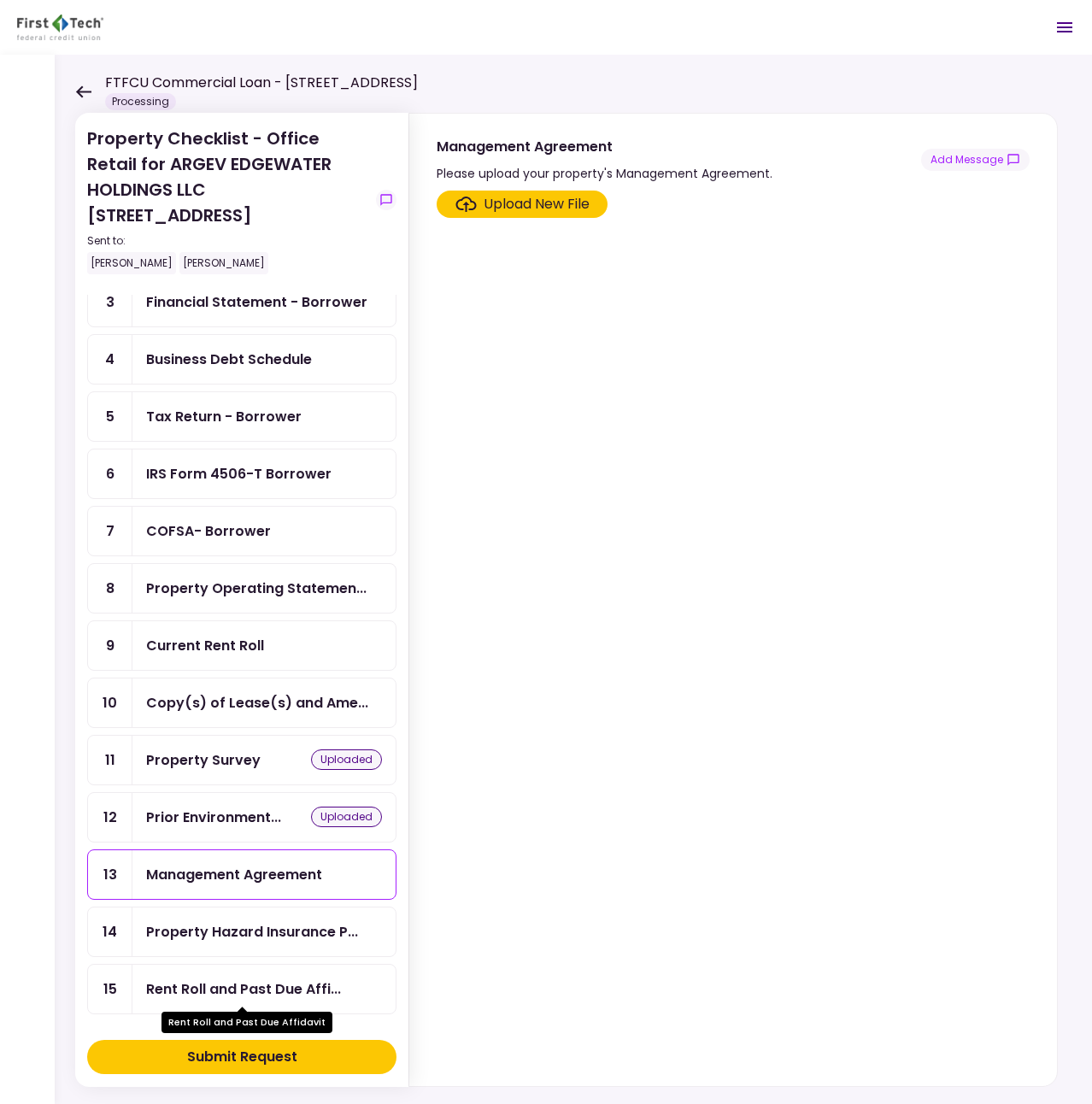
click at [203, 994] on div "Rent Roll and Past Due Affi..." at bounding box center [243, 989] width 195 height 22
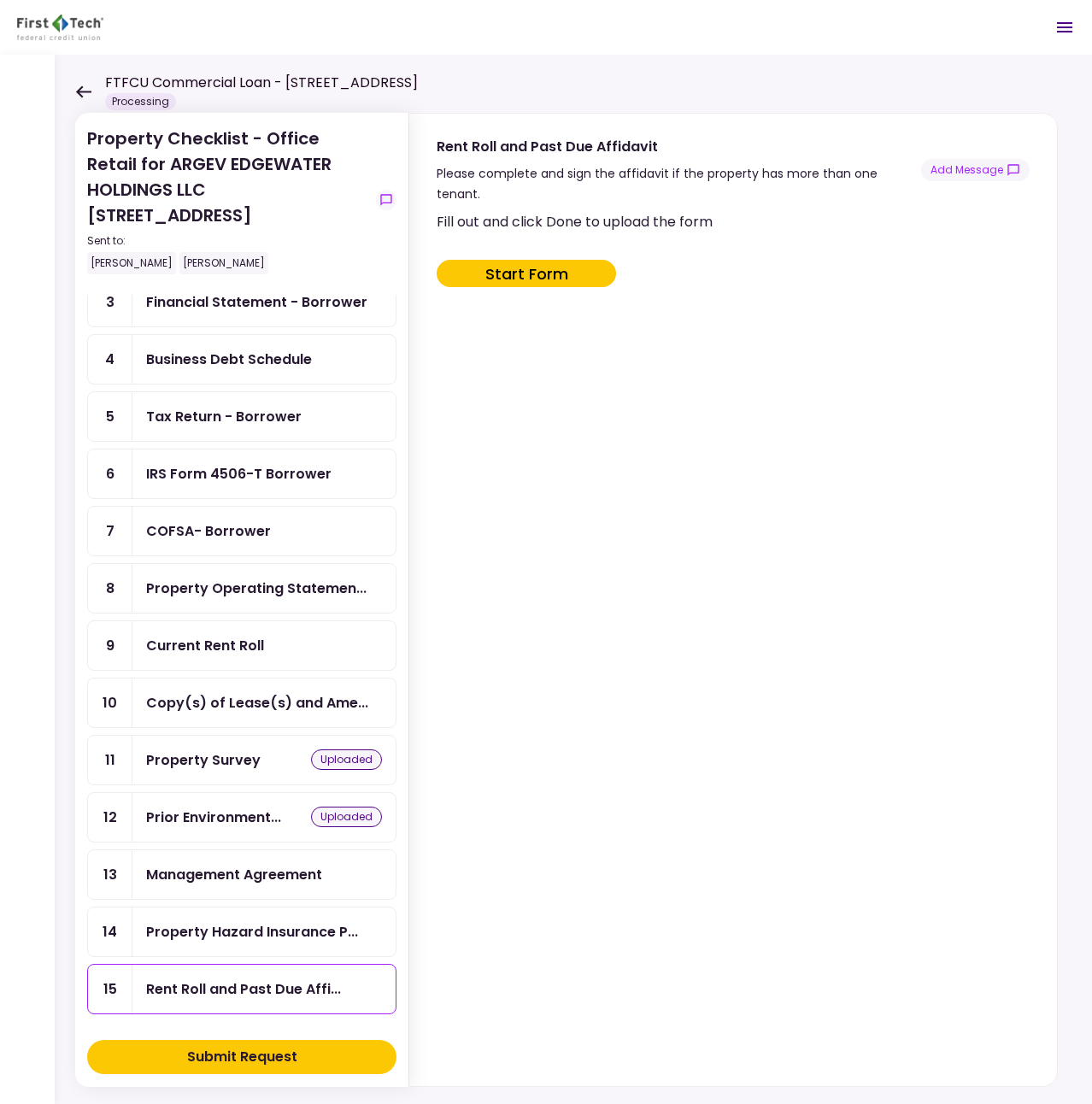
click at [525, 260] on button "Start Form" at bounding box center [527, 274] width 180 height 28
type input "***"
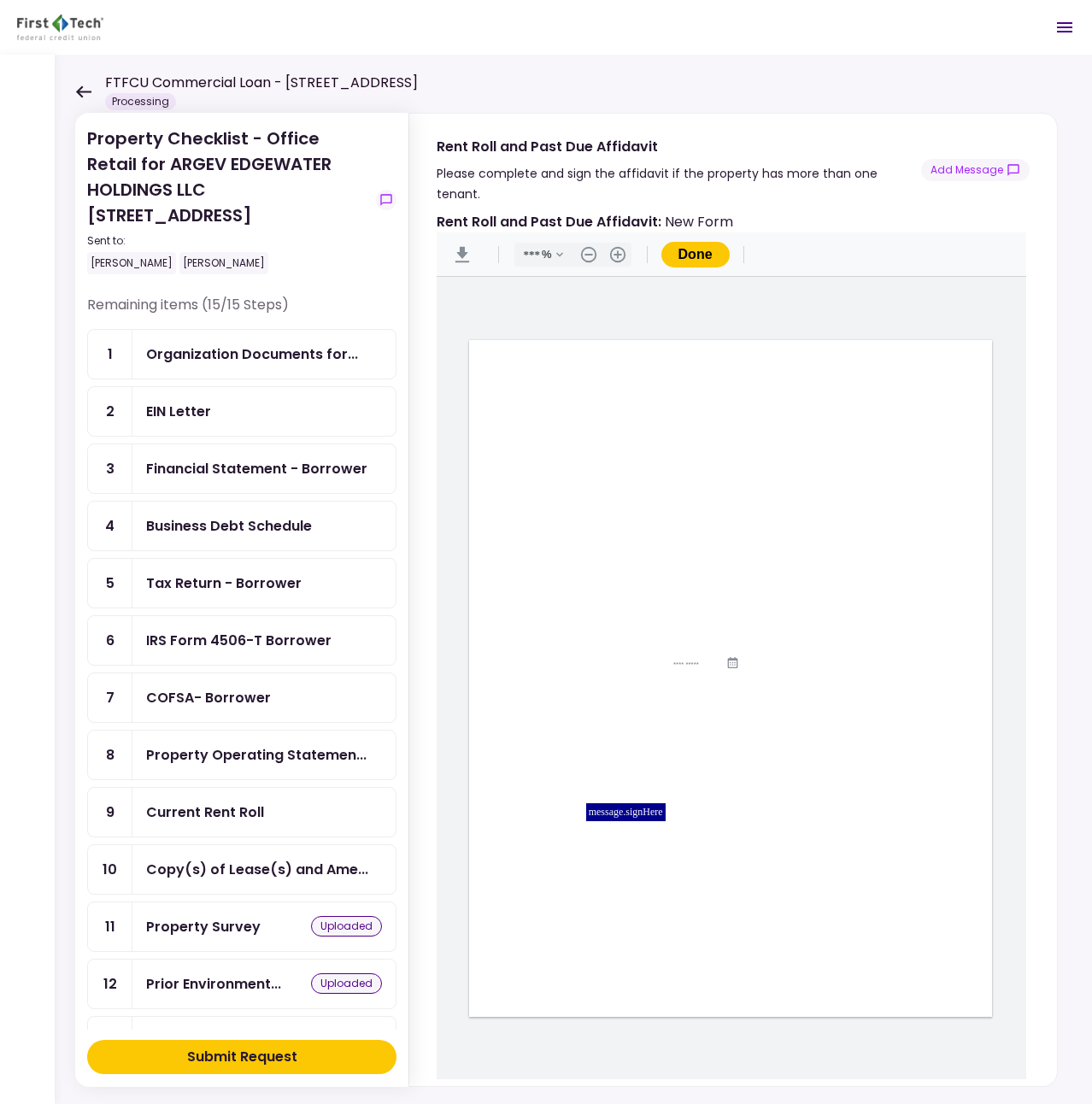
click at [85, 92] on icon at bounding box center [84, 91] width 16 height 12
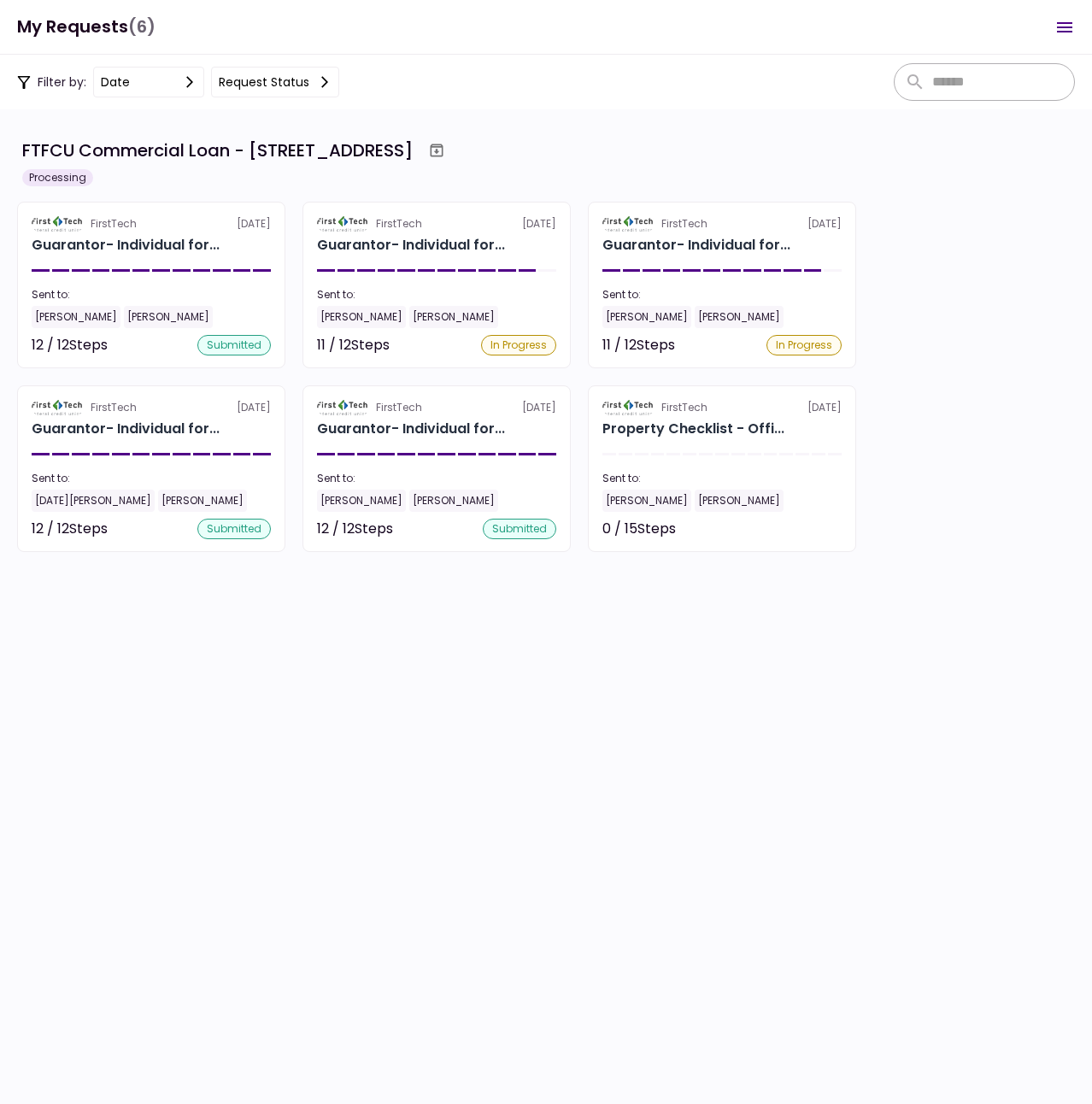
click at [922, 520] on div "FirstTech [DATE] Guarantor- Individual for... Sent to: [PERSON_NAME] [PERSON_NA…" at bounding box center [546, 377] width 1058 height 350
click at [232, 706] on section "FTFCU Commercial Loan - [STREET_ADDRESS] Processing FirstTech [DATE] Guarantor-…" at bounding box center [546, 607] width 1092 height 994
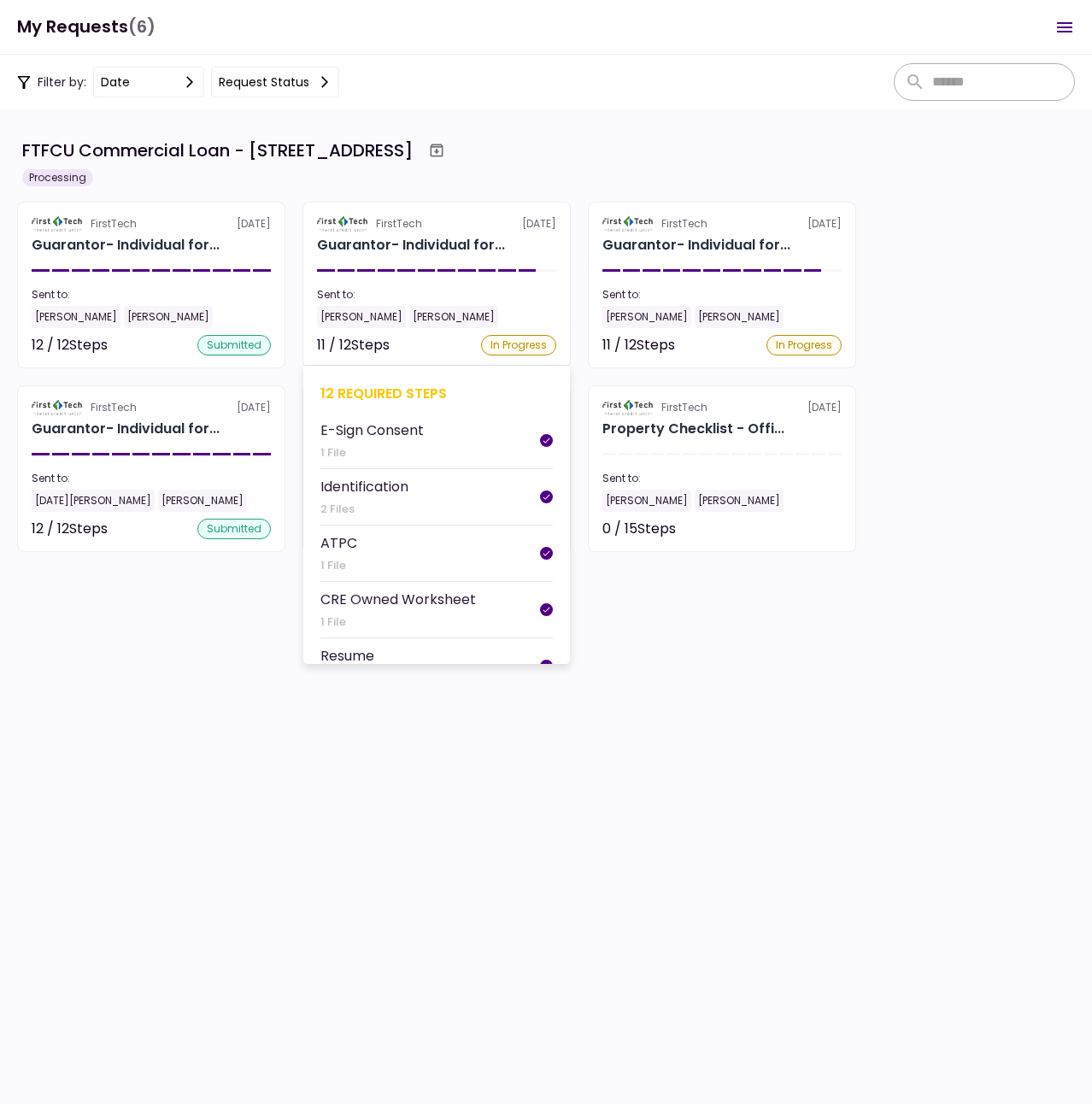
click at [389, 343] on div "11 / 12 Steps" at bounding box center [353, 345] width 73 height 21
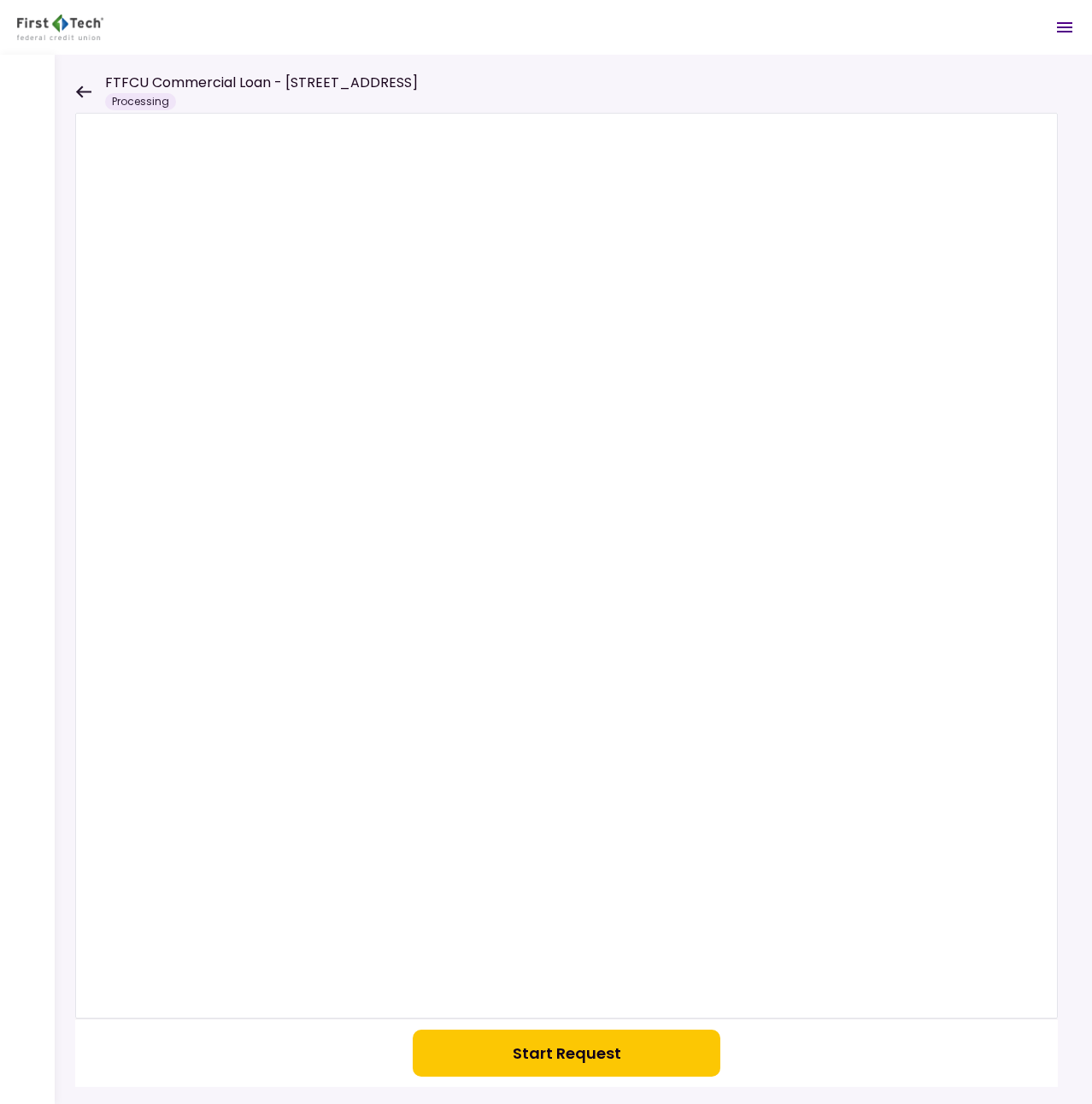
click at [79, 88] on icon at bounding box center [84, 91] width 16 height 12
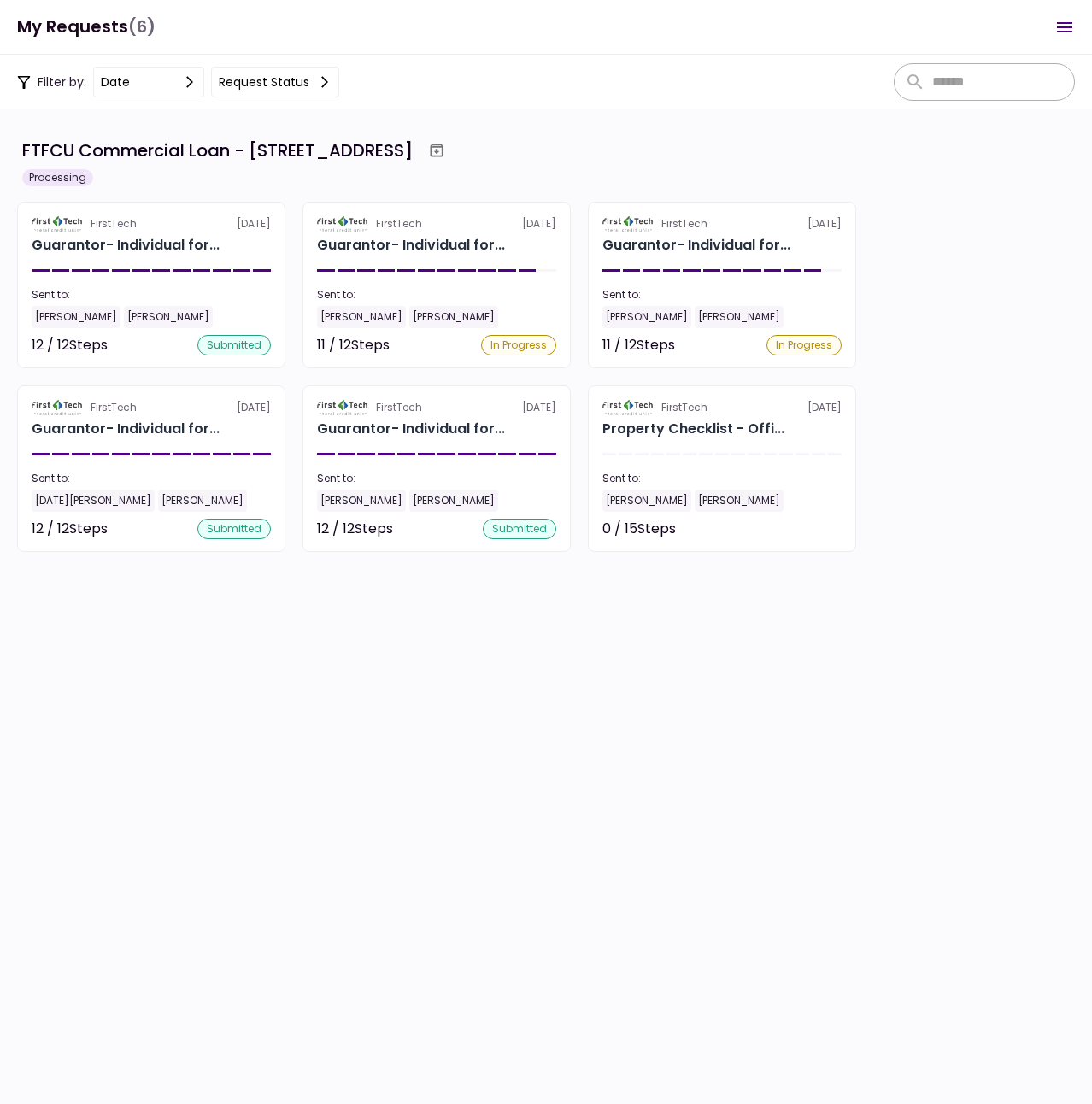
scroll to position [445, 0]
click at [202, 25] on header "My Requests (6) 0 Messages New Message Conversations ARGEV EDGEWATER HOLDINGS L…" at bounding box center [546, 27] width 1092 height 54
click at [48, 29] on h1 "My Requests (6)" at bounding box center [86, 27] width 138 height 35
